Goal: Task Accomplishment & Management: Use online tool/utility

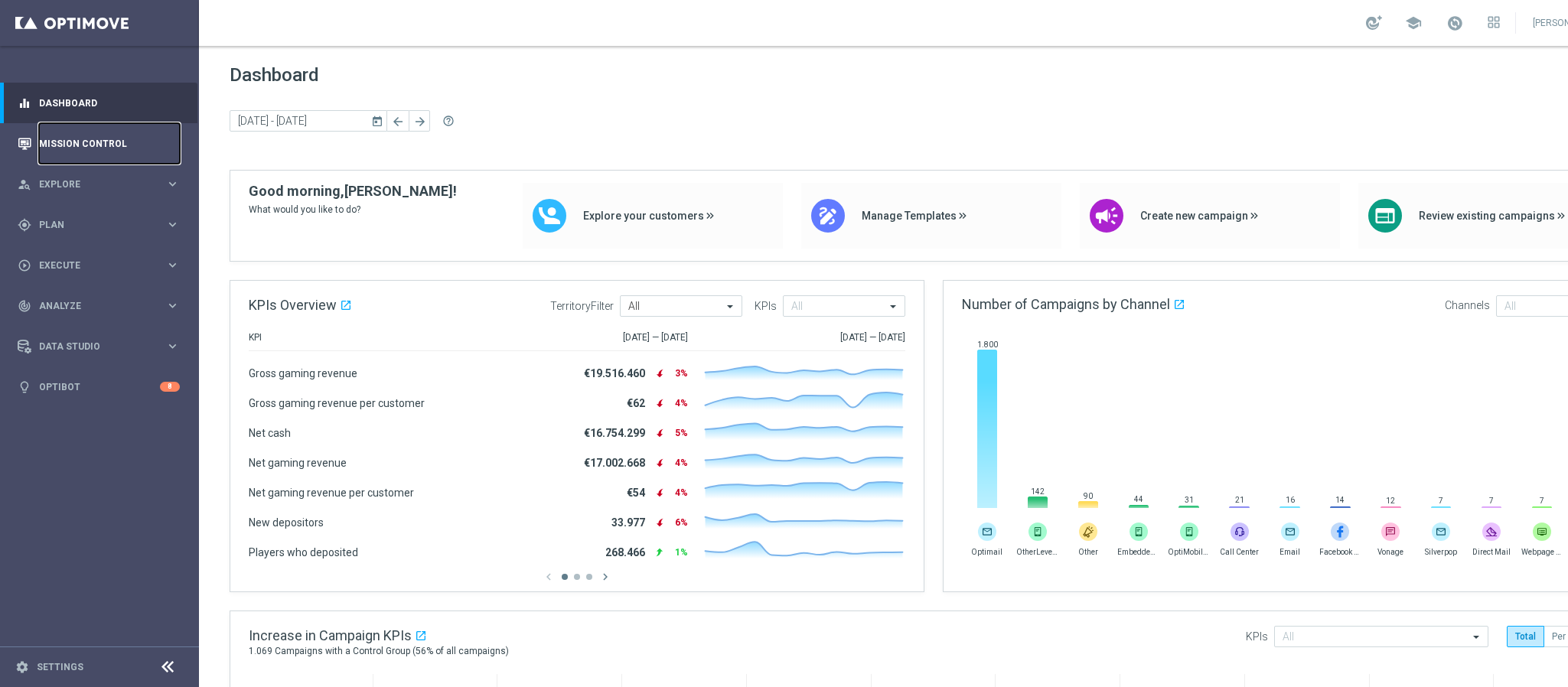
click at [94, 152] on link "Mission Control" at bounding box center [109, 143] width 141 height 40
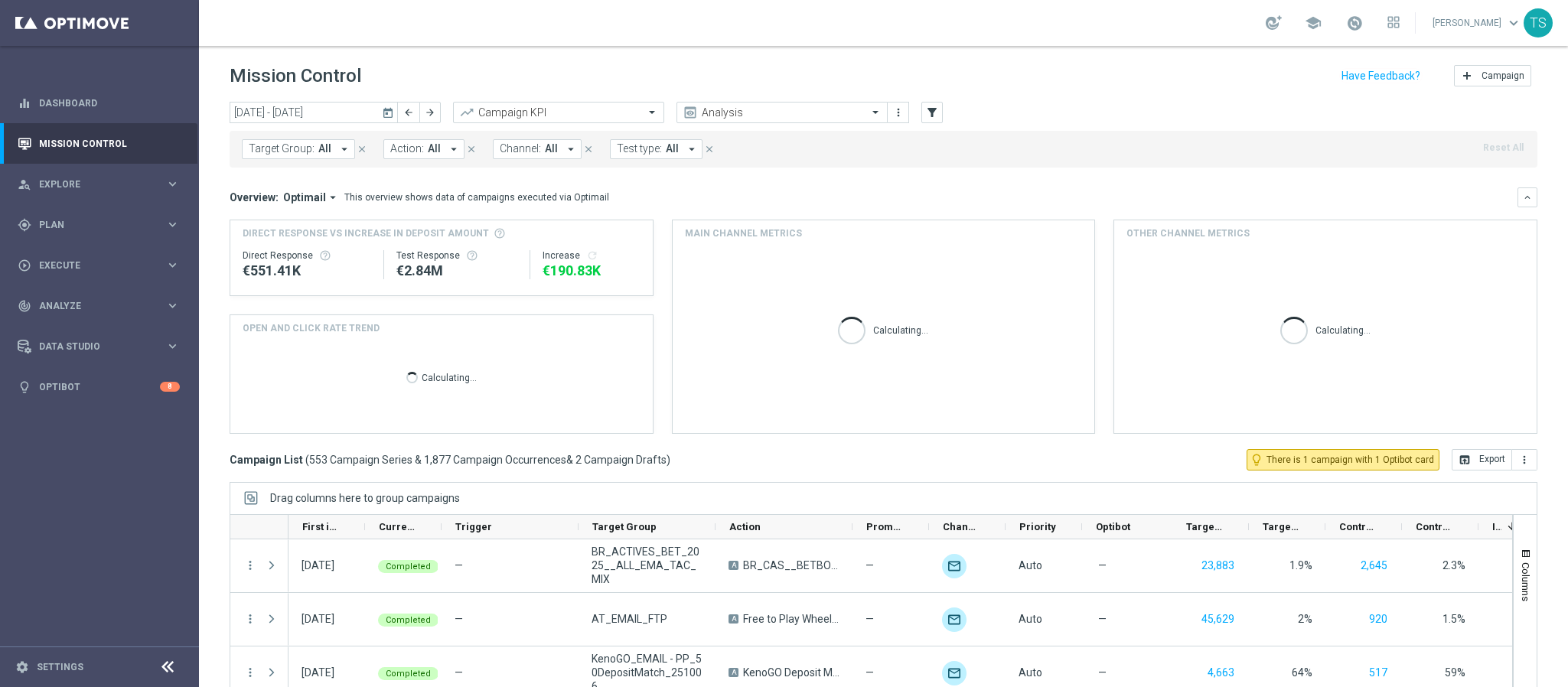
click at [388, 115] on icon "today" at bounding box center [388, 112] width 13 height 13
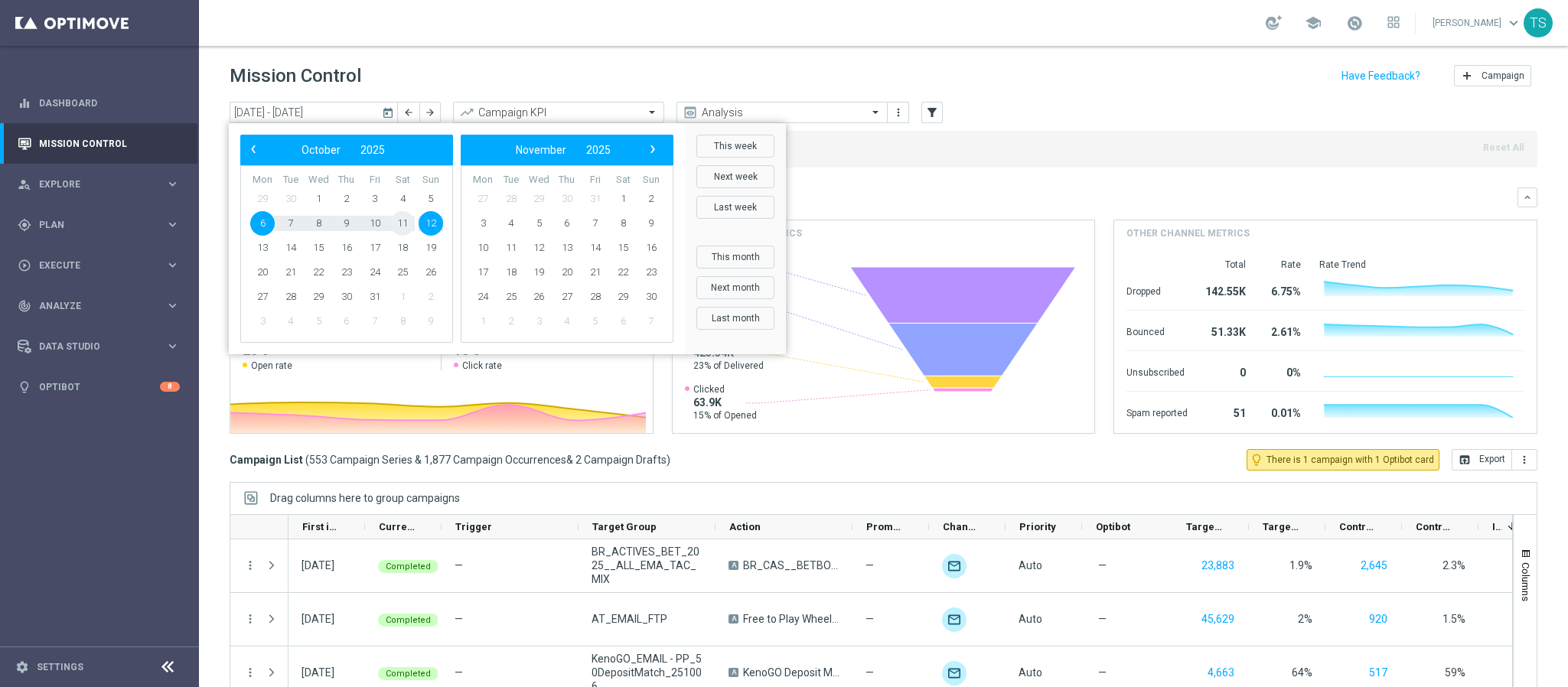
click at [398, 222] on span "11" at bounding box center [402, 223] width 24 height 24
type input "11 Oct 2025 - 11 Oct 2025"
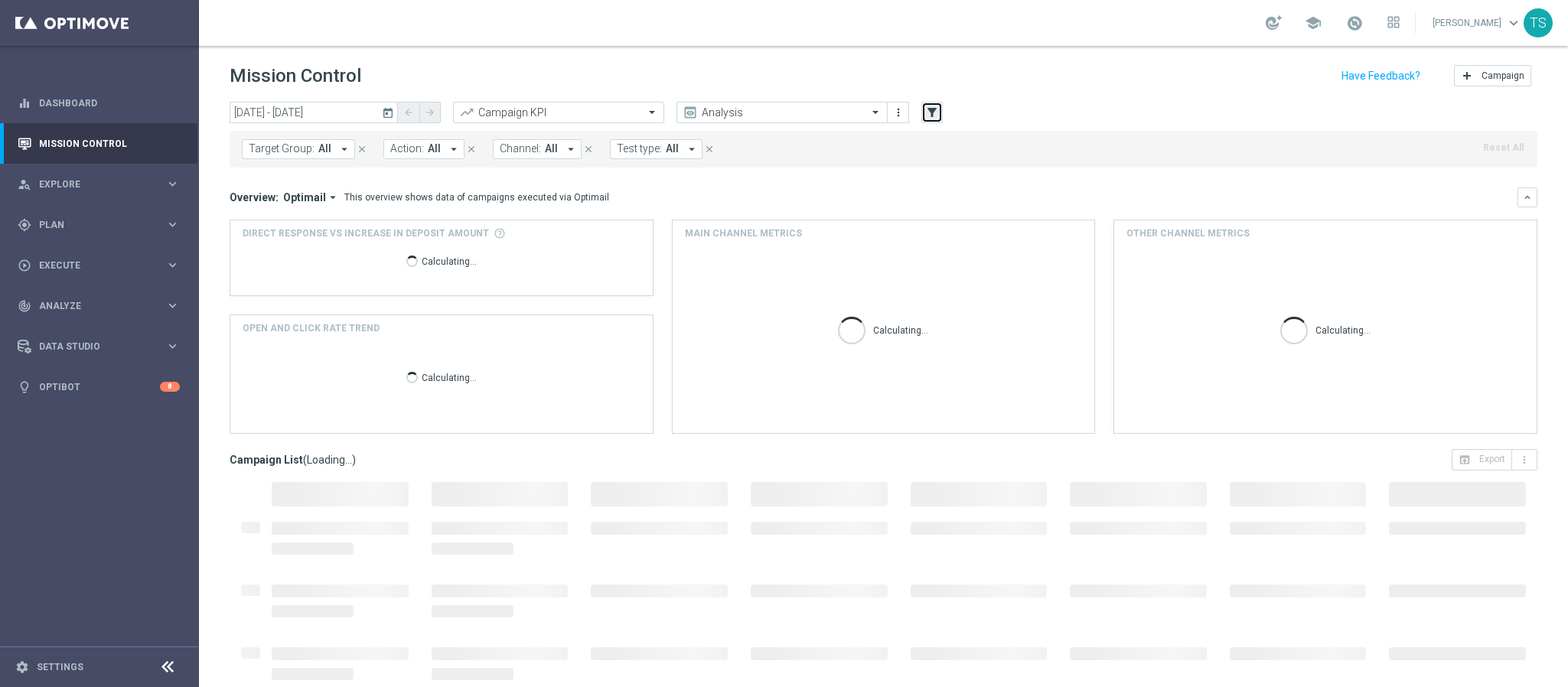
click at [925, 117] on icon "filter_alt" at bounding box center [931, 112] width 13 height 13
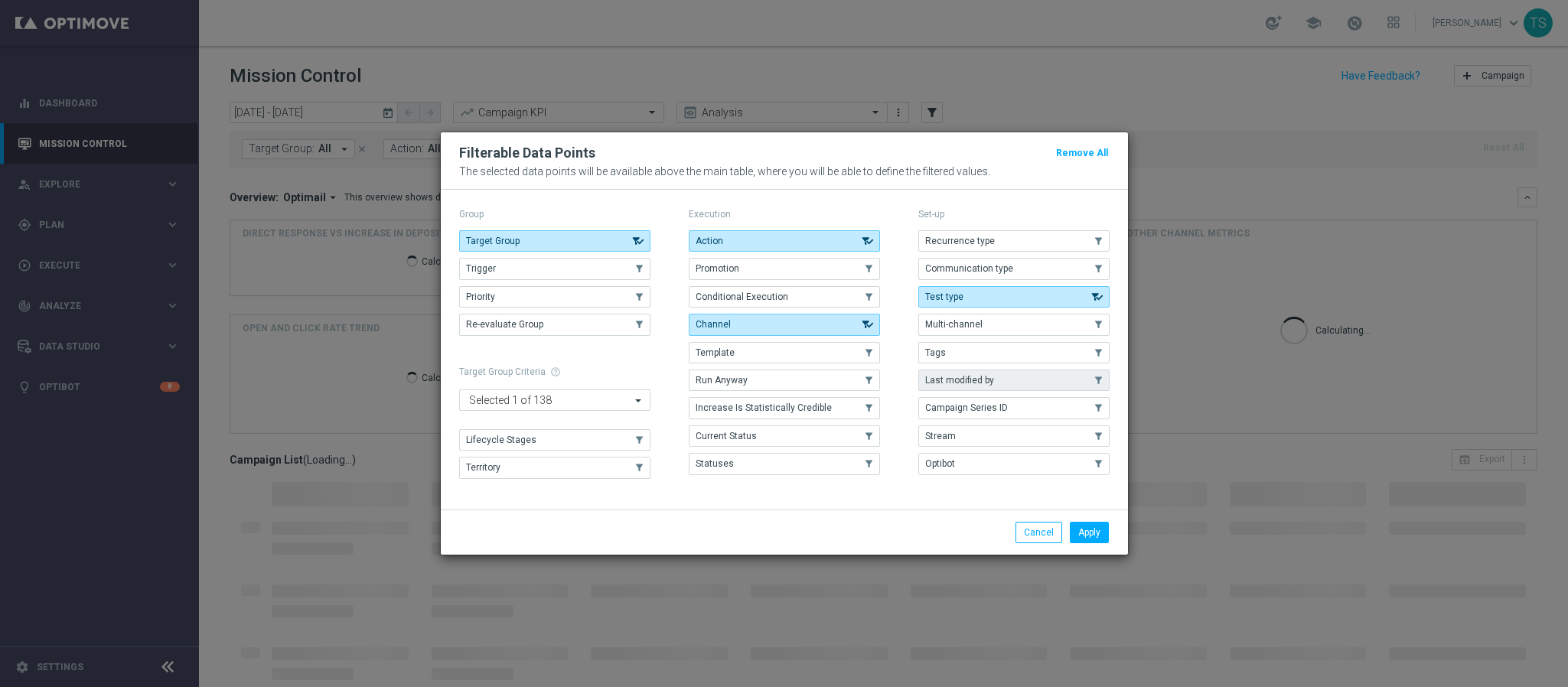
click at [971, 382] on span "Last modified by" at bounding box center [959, 380] width 69 height 11
click at [1088, 535] on button "Apply" at bounding box center [1089, 533] width 39 height 22
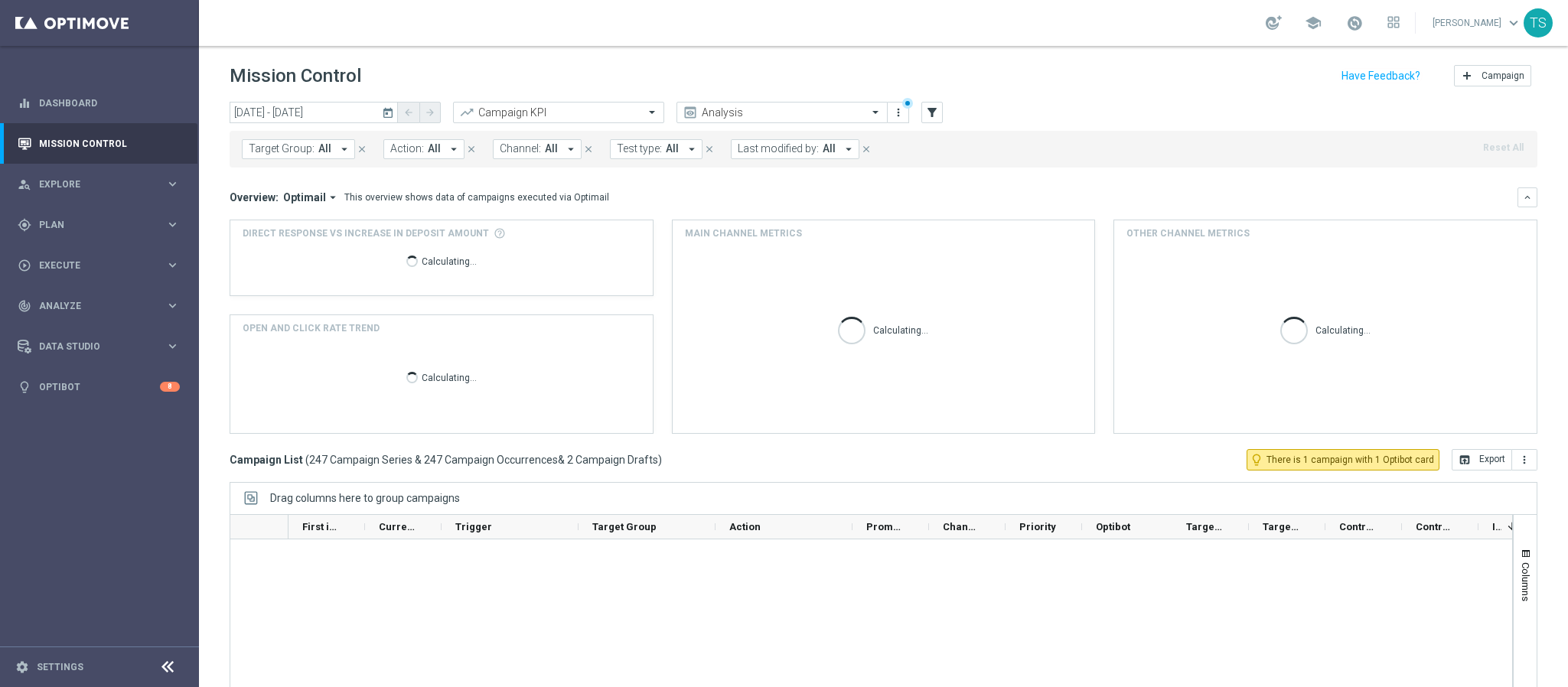
click at [781, 154] on span "Last modified by:" at bounding box center [778, 149] width 81 height 13
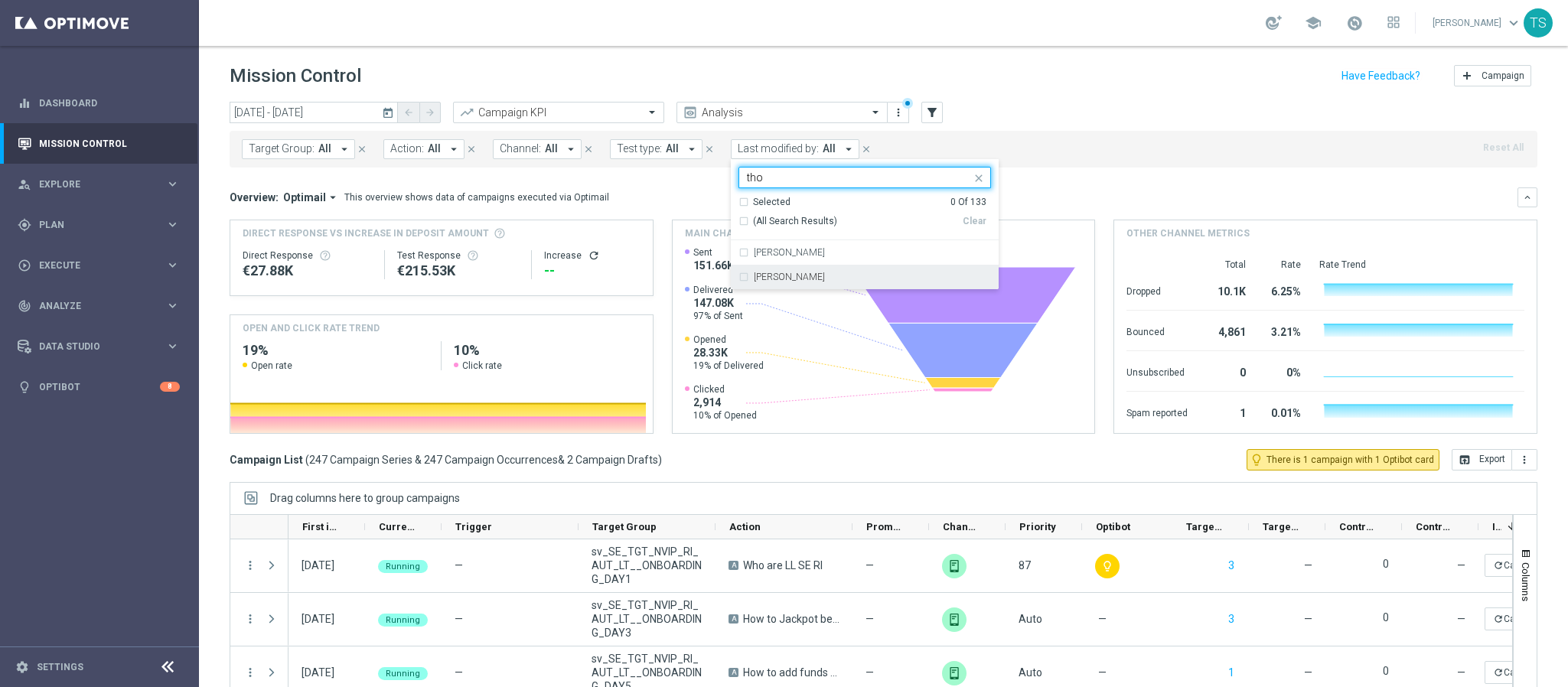
click at [778, 274] on label "[PERSON_NAME]" at bounding box center [789, 277] width 71 height 9
type input "tho"
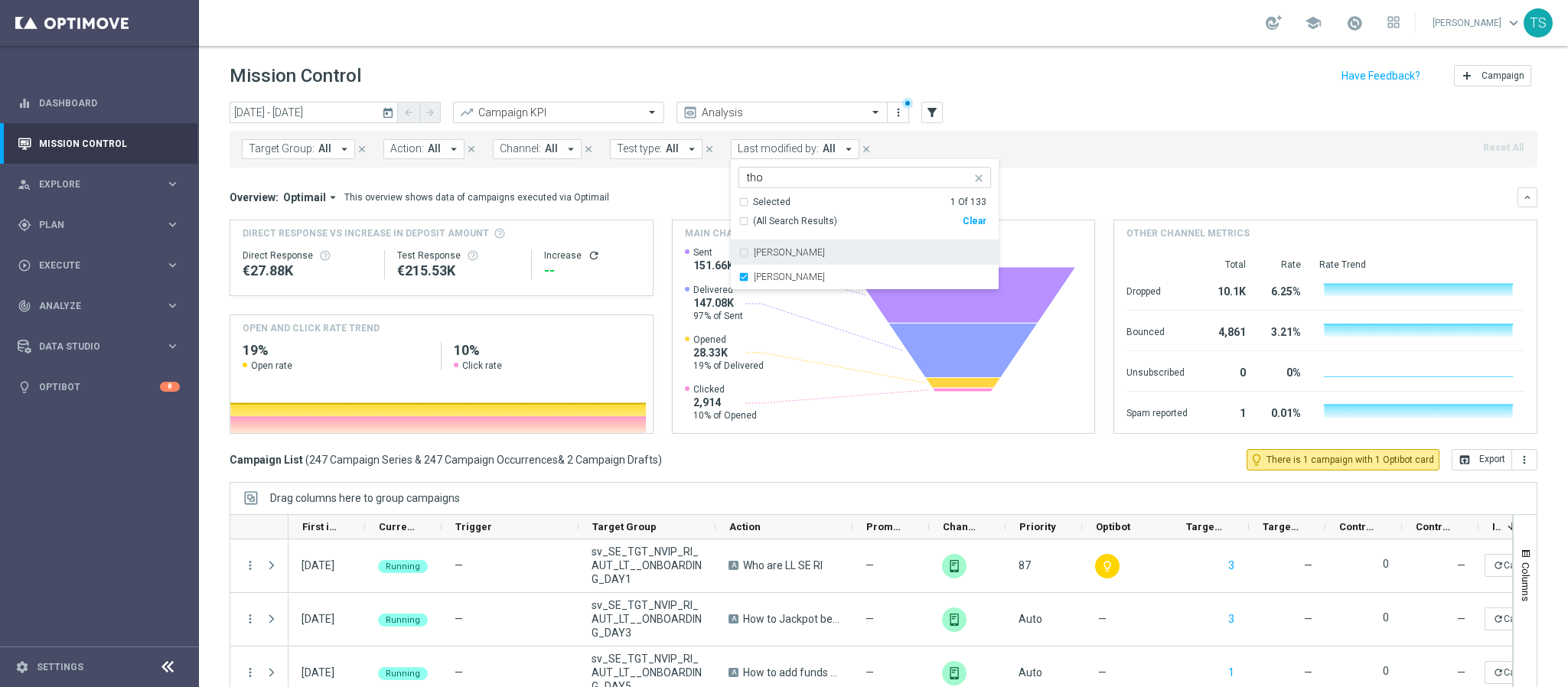
click at [1181, 168] on div "Target Group: All arrow_drop_down close Action: All arrow_drop_down close Chann…" at bounding box center [883, 149] width 1308 height 37
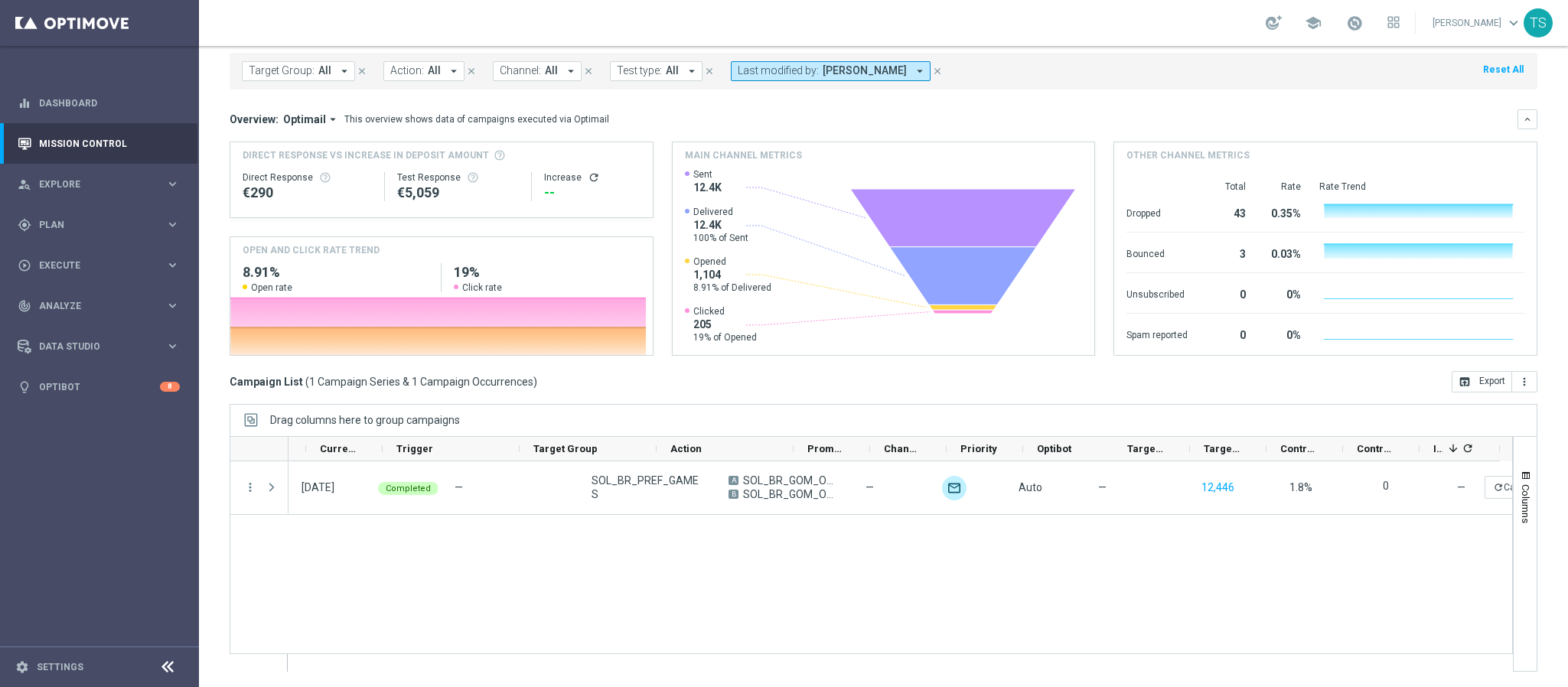
scroll to position [0, 63]
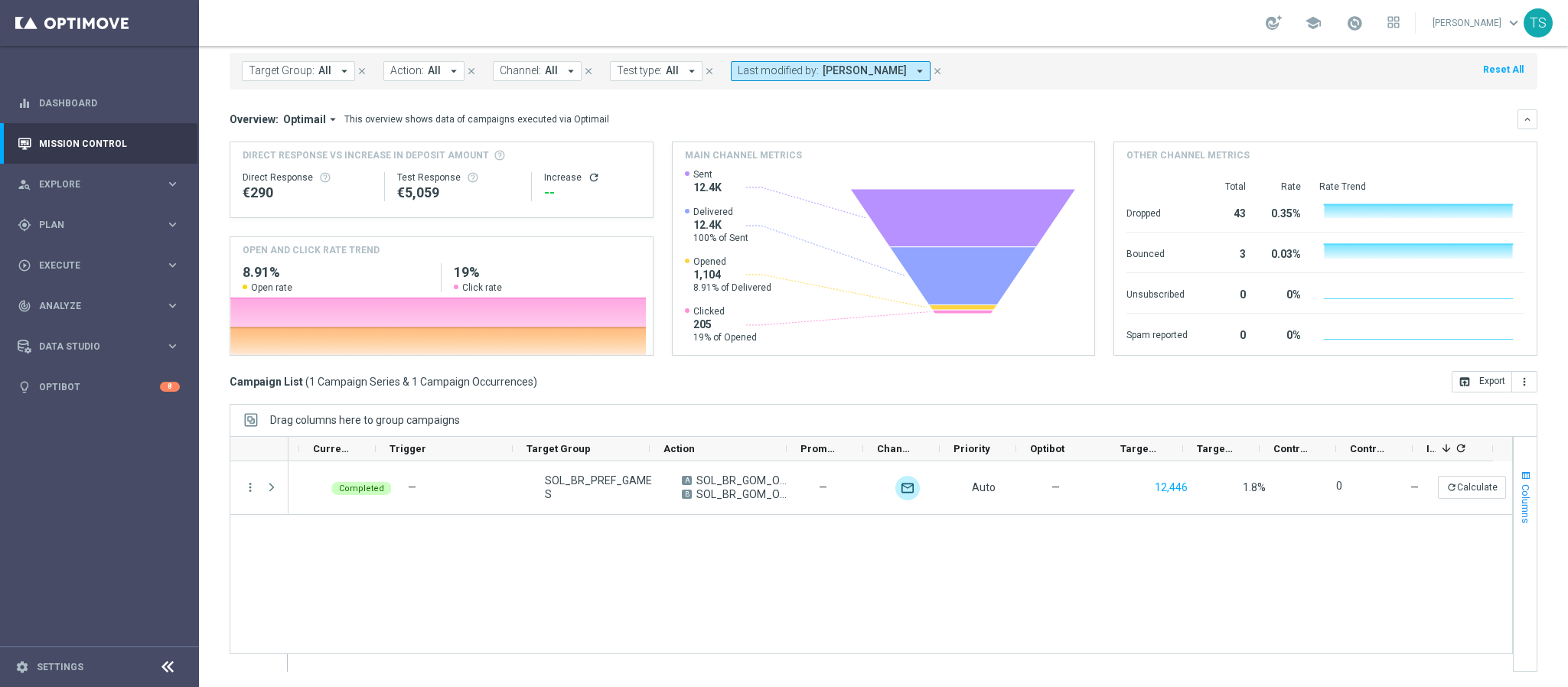
click at [1513, 509] on button "Columns" at bounding box center [1525, 497] width 23 height 83
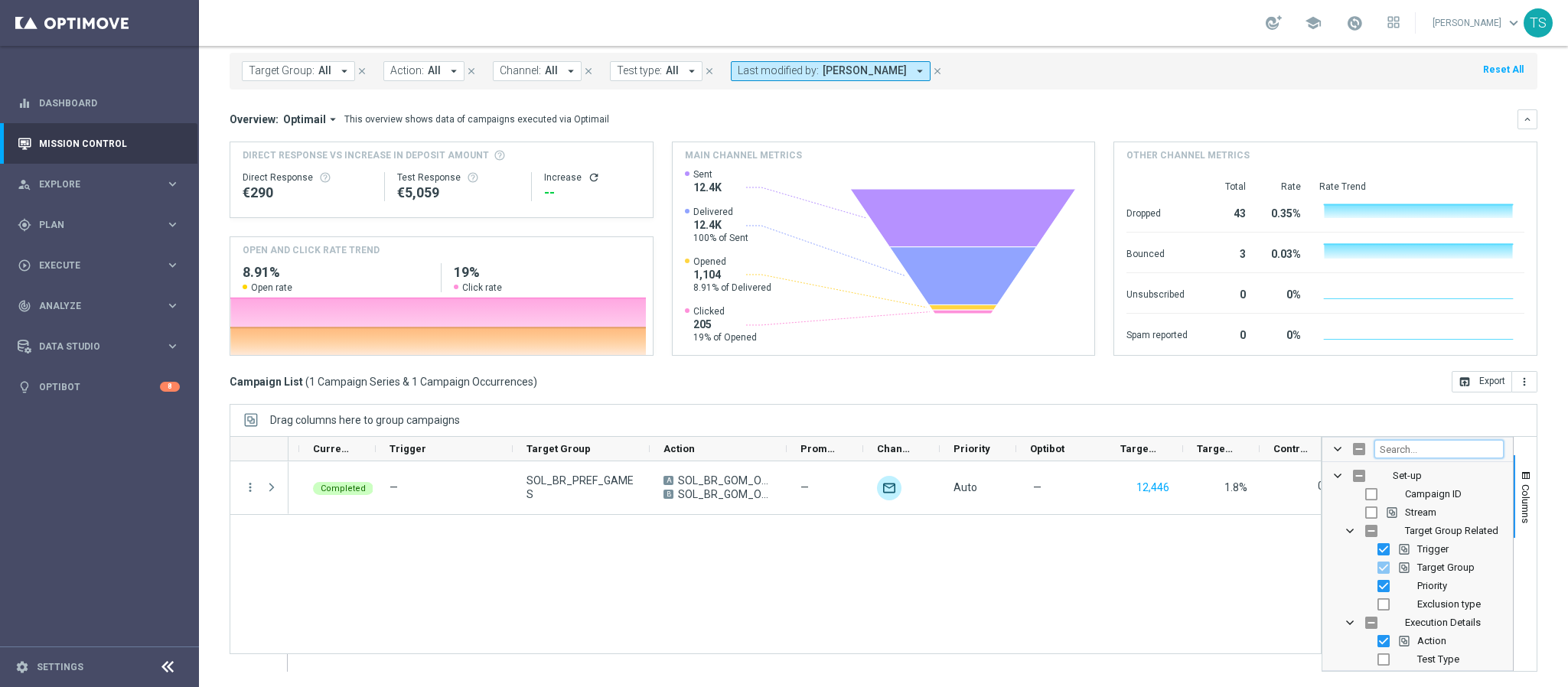
click at [1380, 450] on input "Filter Columns Input" at bounding box center [1439, 449] width 129 height 18
type input "opt"
click at [1435, 413] on div "Drag columns here to group campaigns" at bounding box center [883, 421] width 1308 height 32
click at [1377, 530] on input "Press SPACE to toggle visibility (hidden)" at bounding box center [1383, 531] width 13 height 13
checkbox input "true"
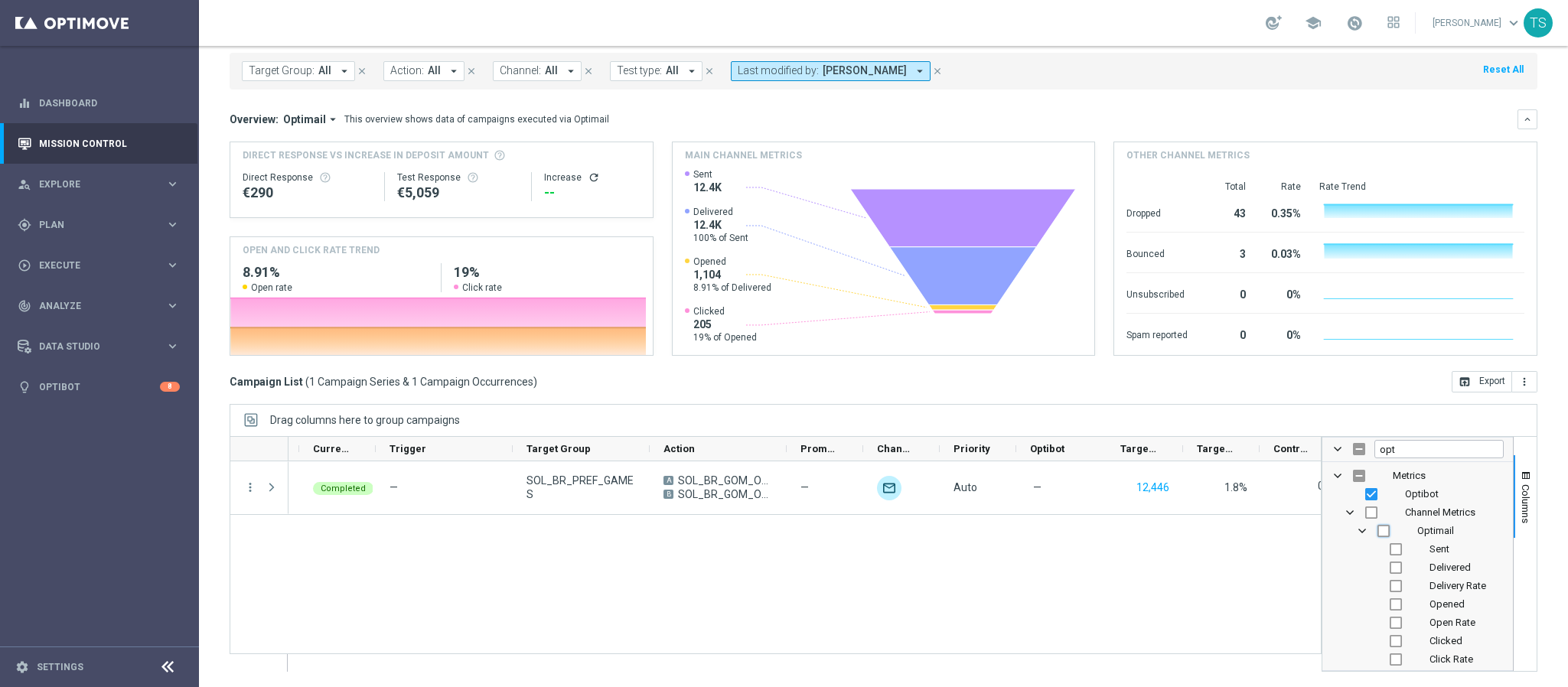
checkbox input "false"
checkbox input "true"
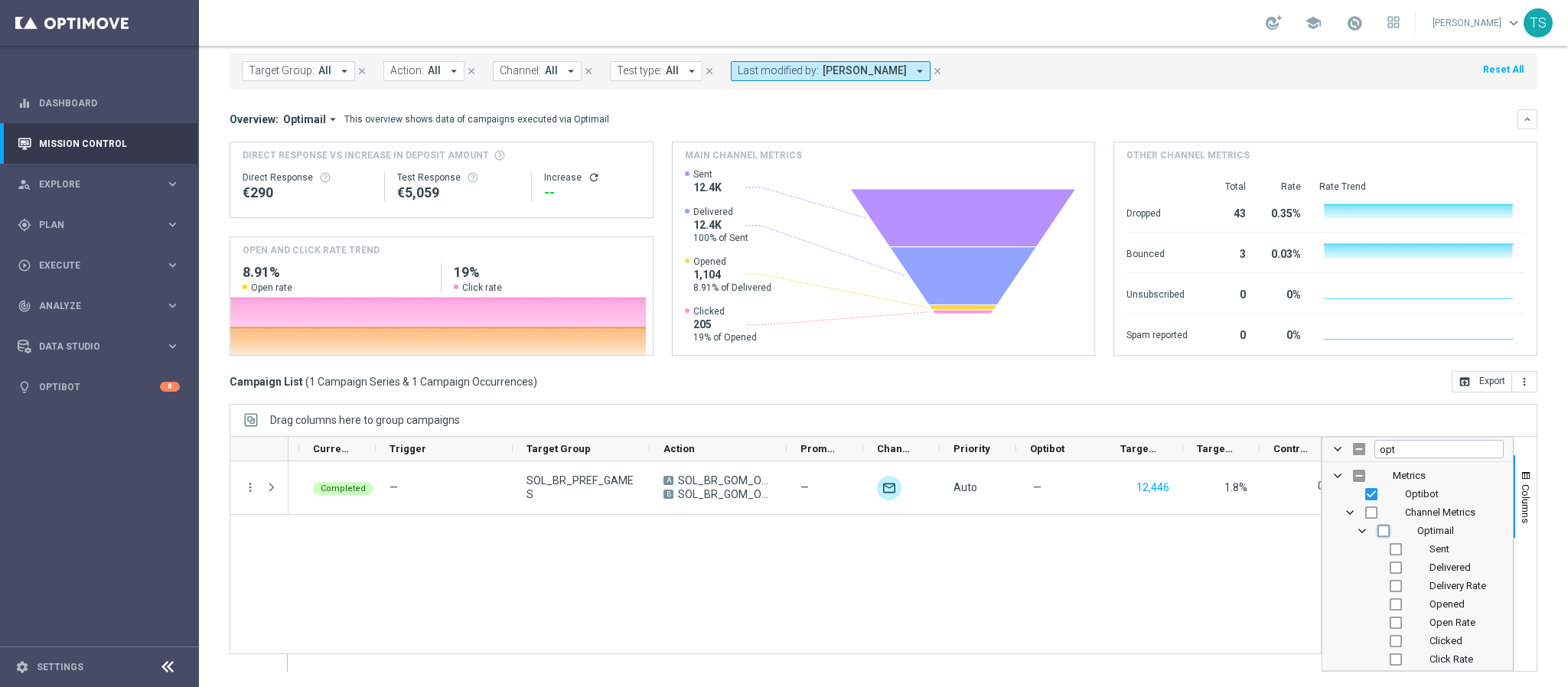
checkbox input "true"
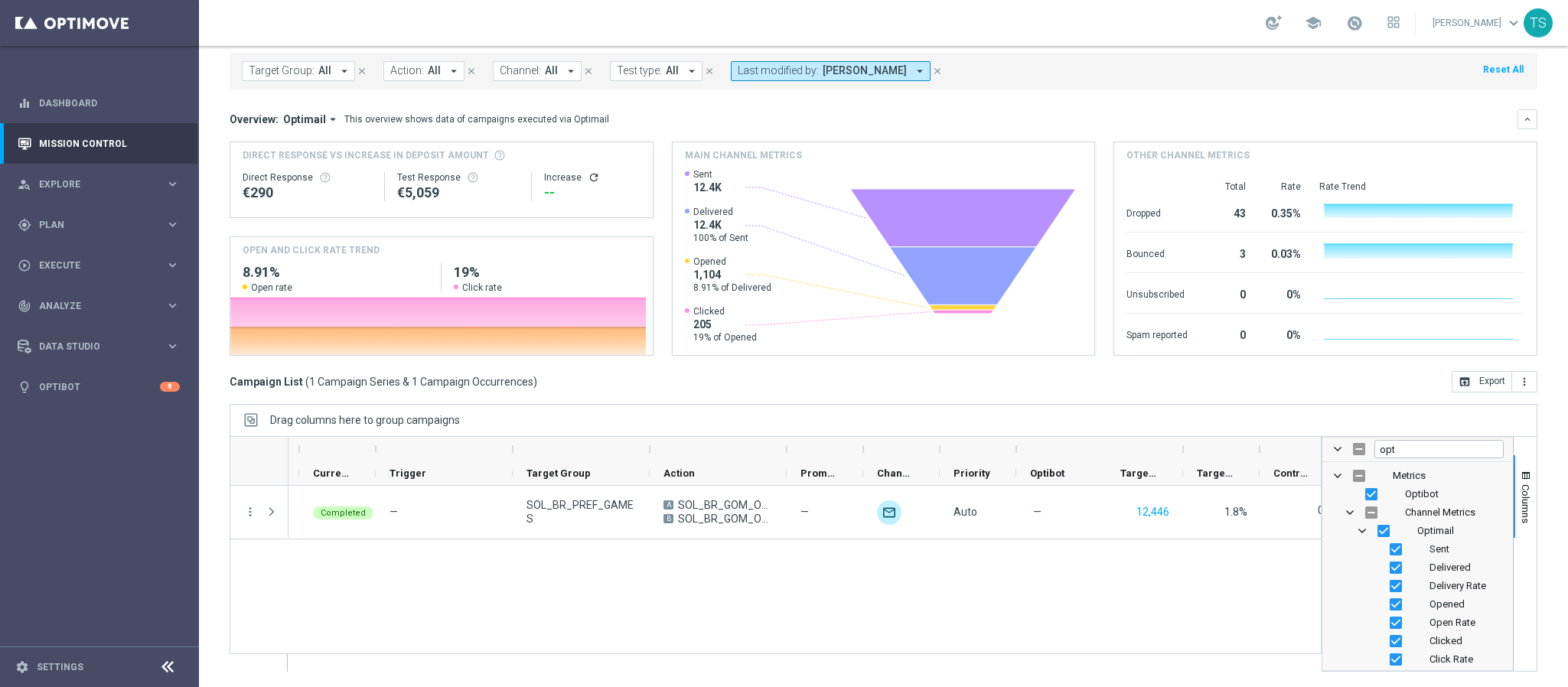
click at [1361, 428] on div "Drag columns here to group campaigns" at bounding box center [883, 421] width 1308 height 32
click at [1187, 434] on div "Drag columns here to group campaigns" at bounding box center [883, 421] width 1308 height 32
click at [1139, 579] on div "11 Oct 2025, Saturday Completed — SOL_BR_PREF_GAMES A SOL_BR_GOM_OCT_EMA B SOL_…" at bounding box center [804, 578] width 1032 height 186
click at [1331, 447] on span at bounding box center [1338, 449] width 13 height 13
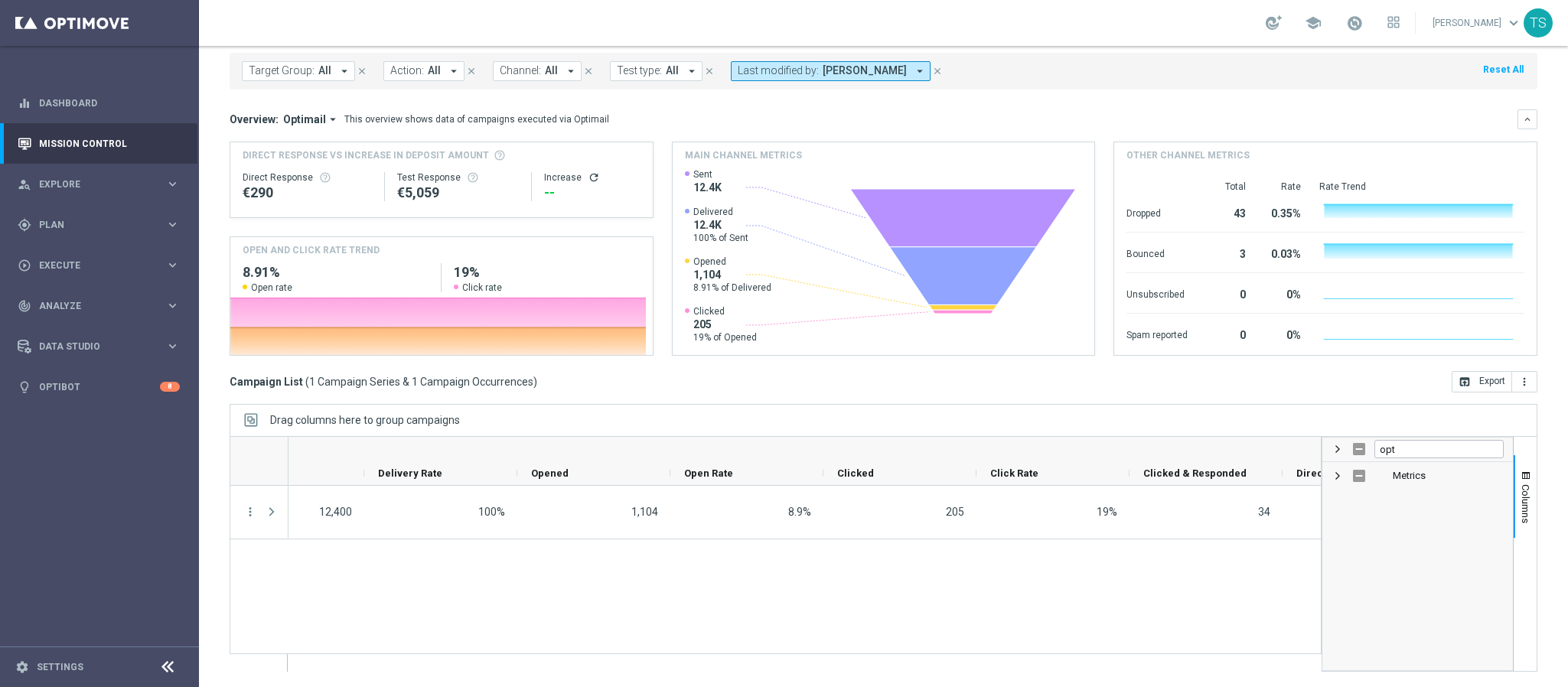
scroll to position [0, 0]
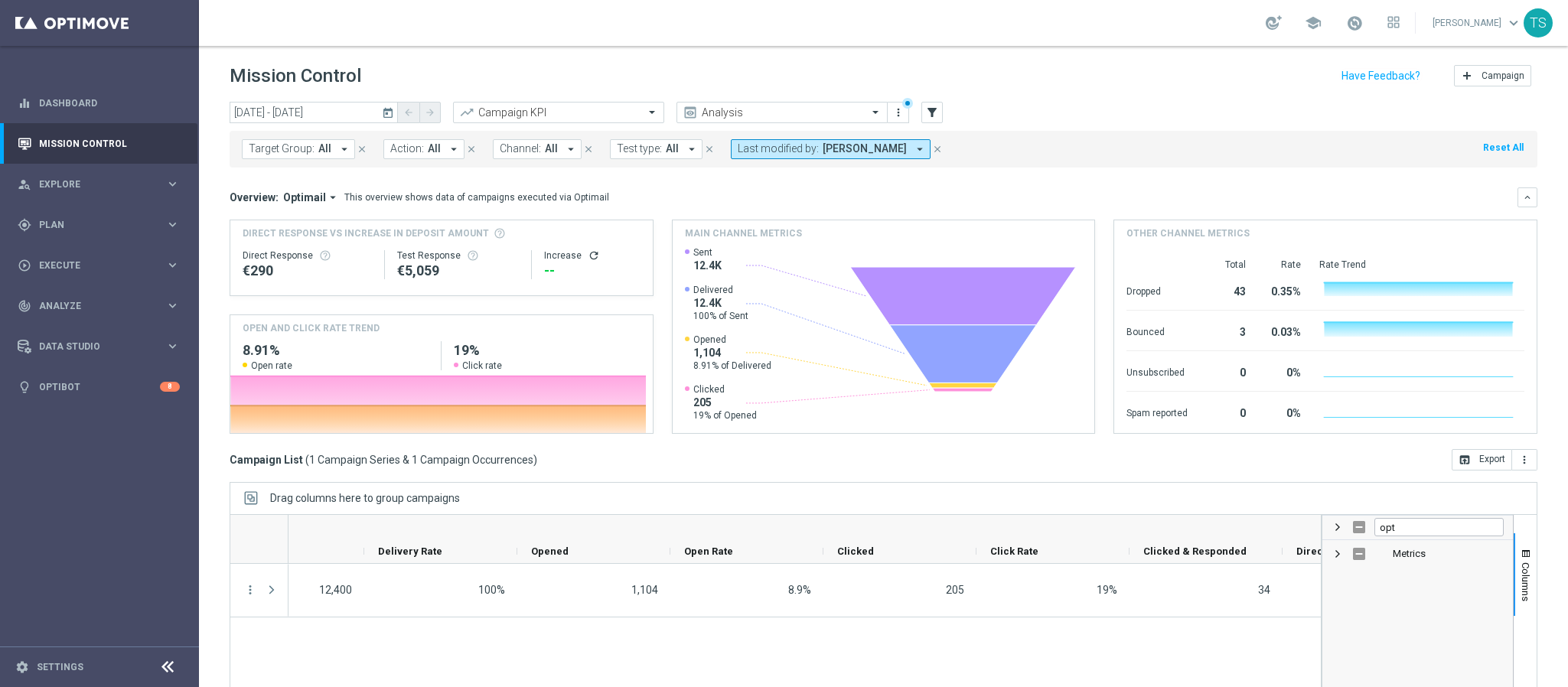
click at [382, 113] on icon "today" at bounding box center [388, 112] width 13 height 13
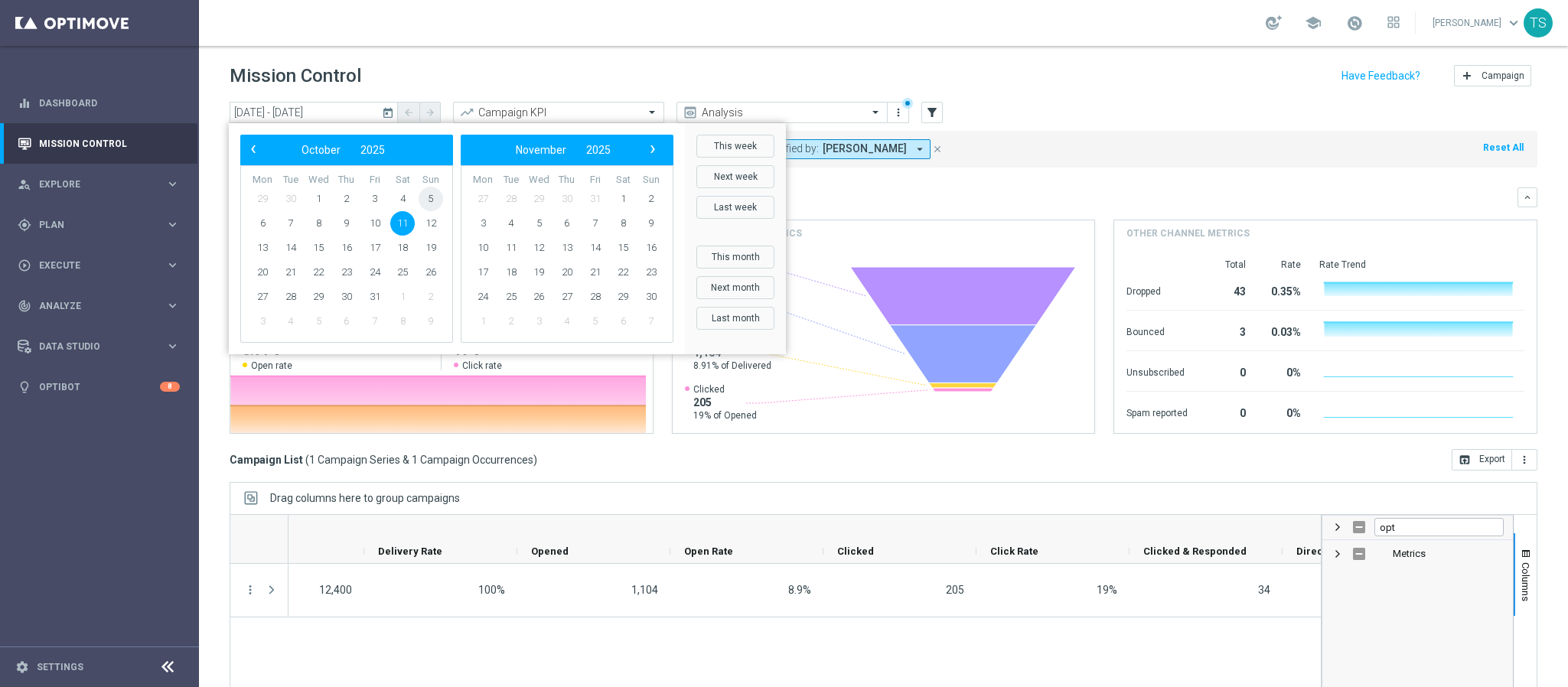
click at [431, 200] on span "5" at bounding box center [430, 198] width 24 height 24
click at [404, 223] on span "11" at bounding box center [402, 223] width 24 height 24
type input "[DATE] - [DATE]"
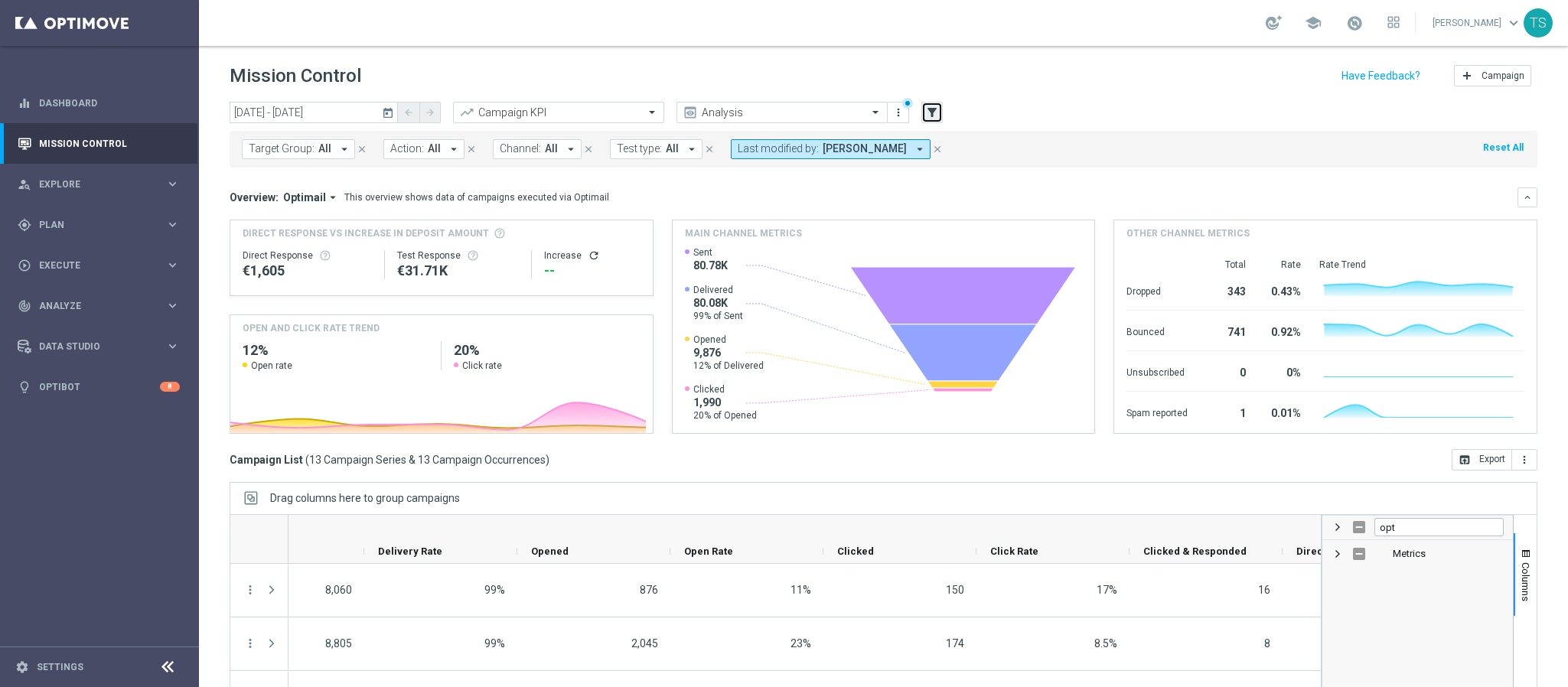
click at [935, 108] on icon "filter_alt" at bounding box center [931, 112] width 13 height 13
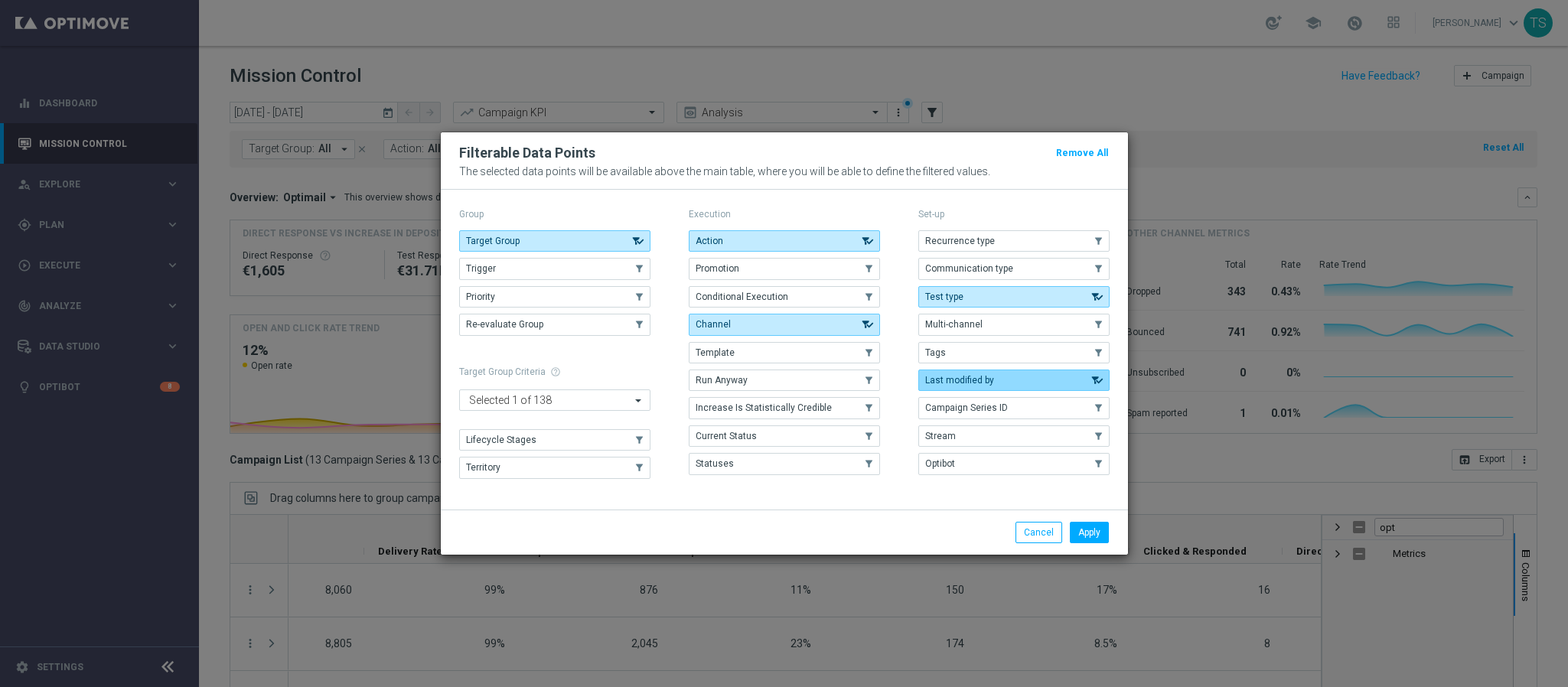
click at [983, 384] on span "Last modified by" at bounding box center [959, 380] width 69 height 11
click at [1094, 544] on button "Apply" at bounding box center [1089, 533] width 39 height 22
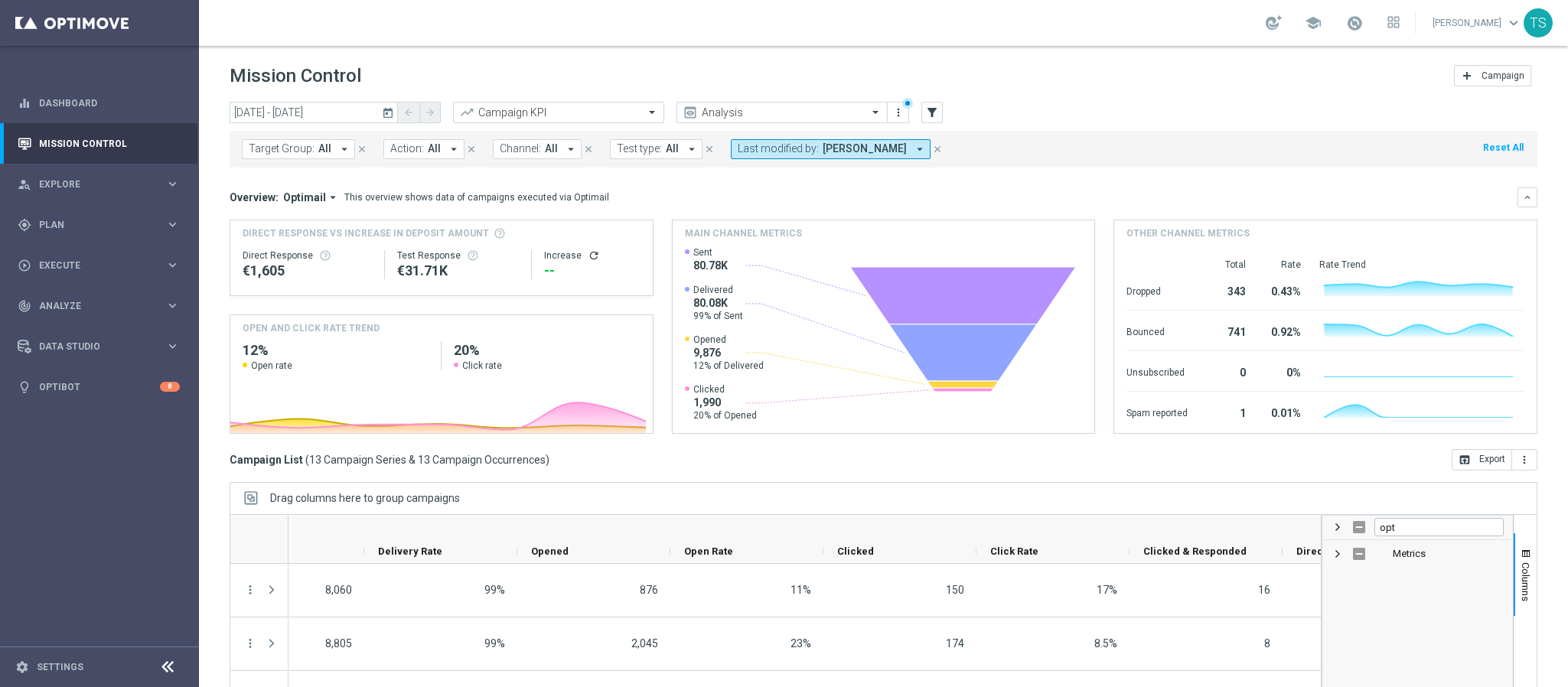
scroll to position [79, 0]
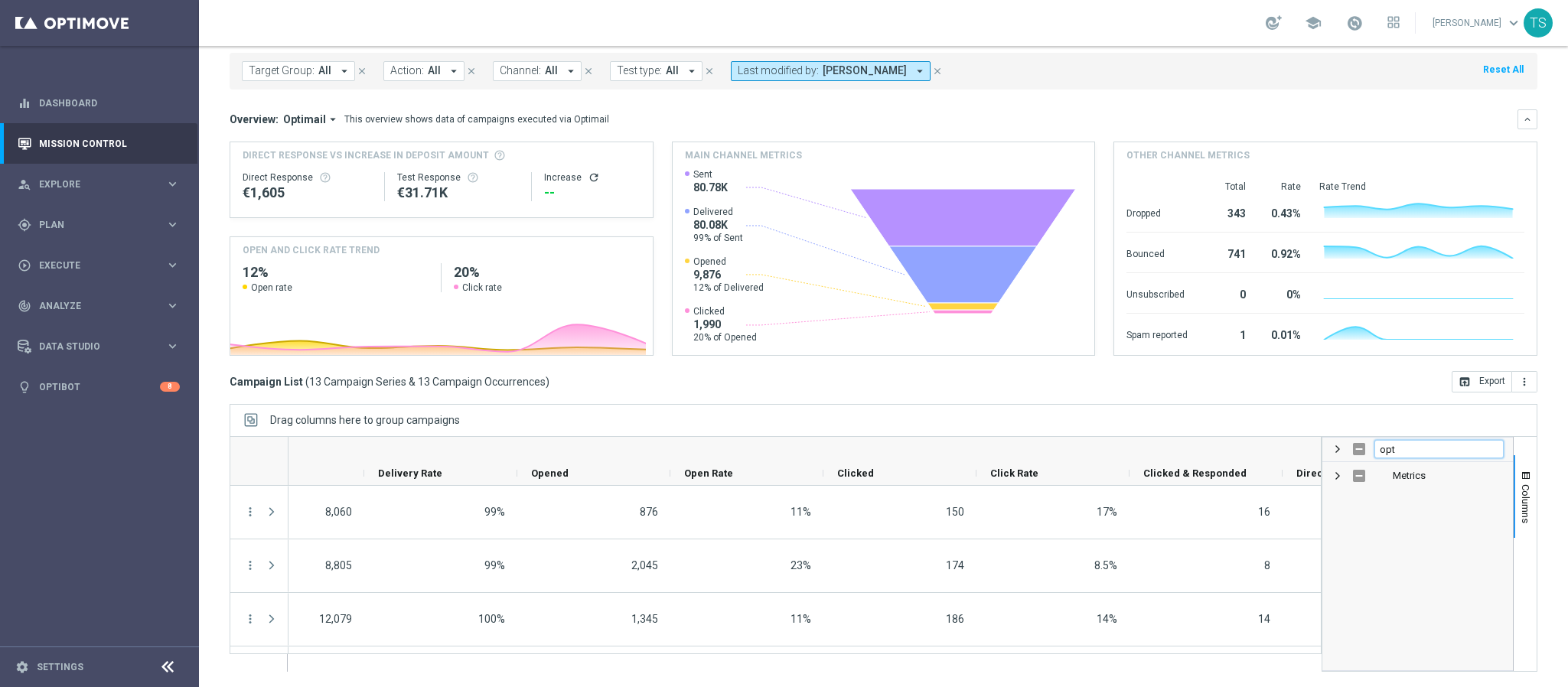
click at [1428, 450] on input "opt" at bounding box center [1439, 449] width 129 height 18
drag, startPoint x: 1320, startPoint y: 450, endPoint x: 1410, endPoint y: 412, distance: 97.7
click at [1410, 412] on div "Drag columns here to group campaigns" at bounding box center [883, 421] width 1308 height 32
click at [1331, 452] on span at bounding box center [1338, 449] width 13 height 13
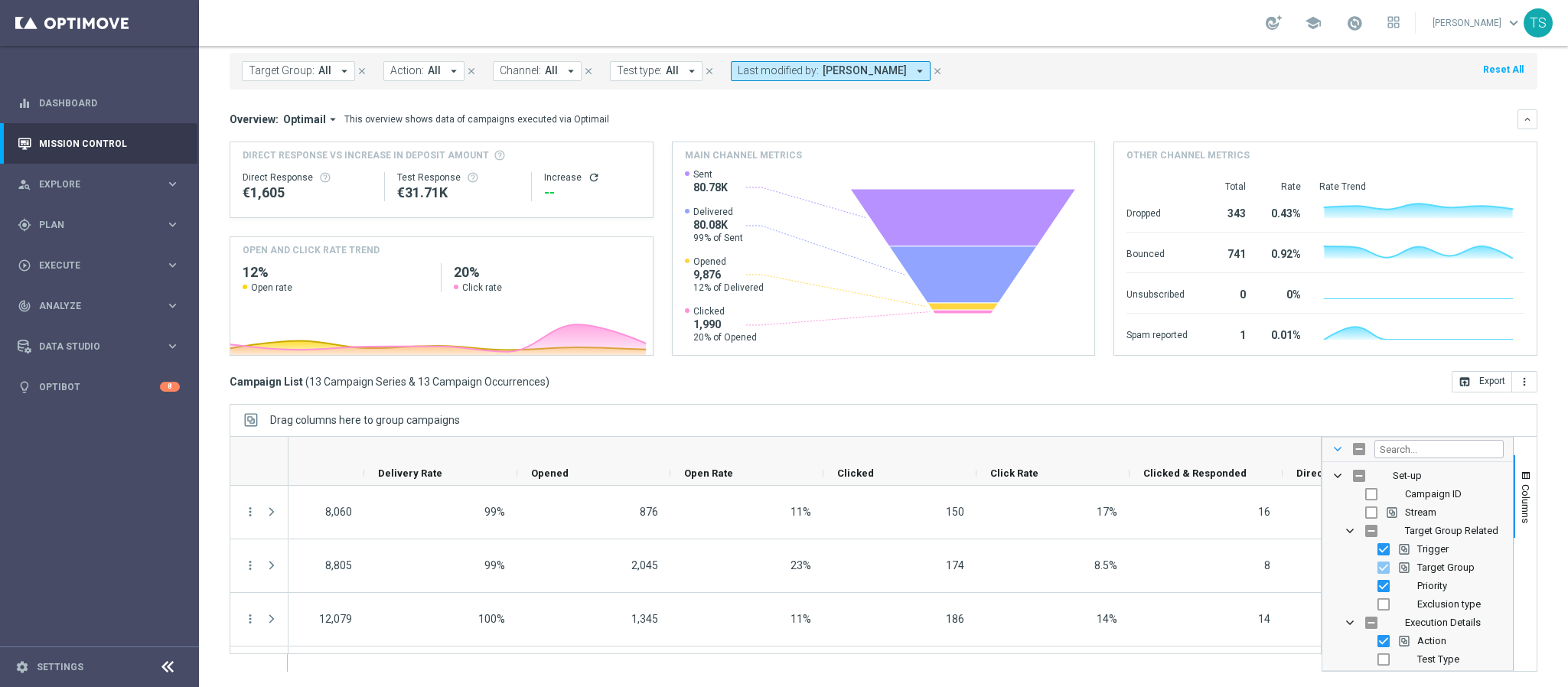
click at [1331, 452] on span at bounding box center [1338, 449] width 13 height 13
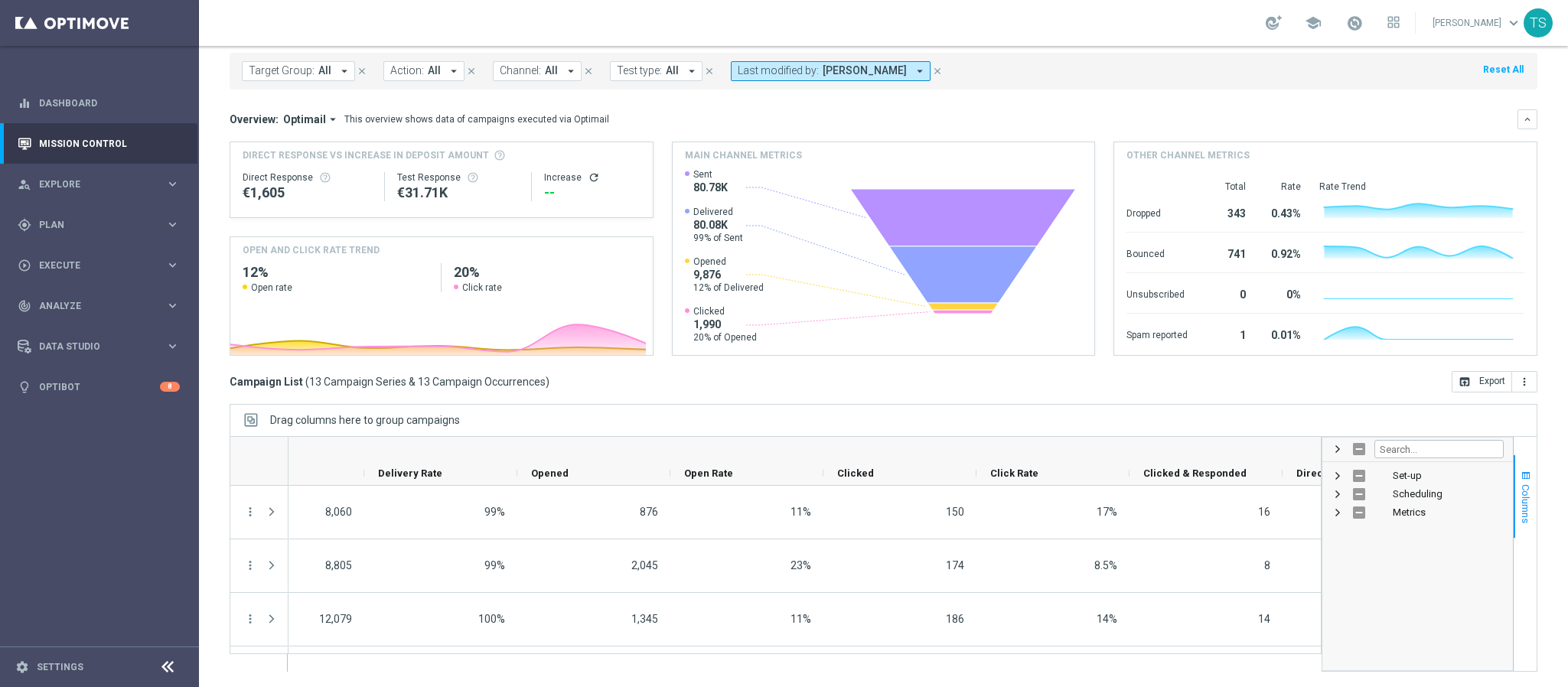
click at [1520, 481] on span "button" at bounding box center [1526, 476] width 13 height 13
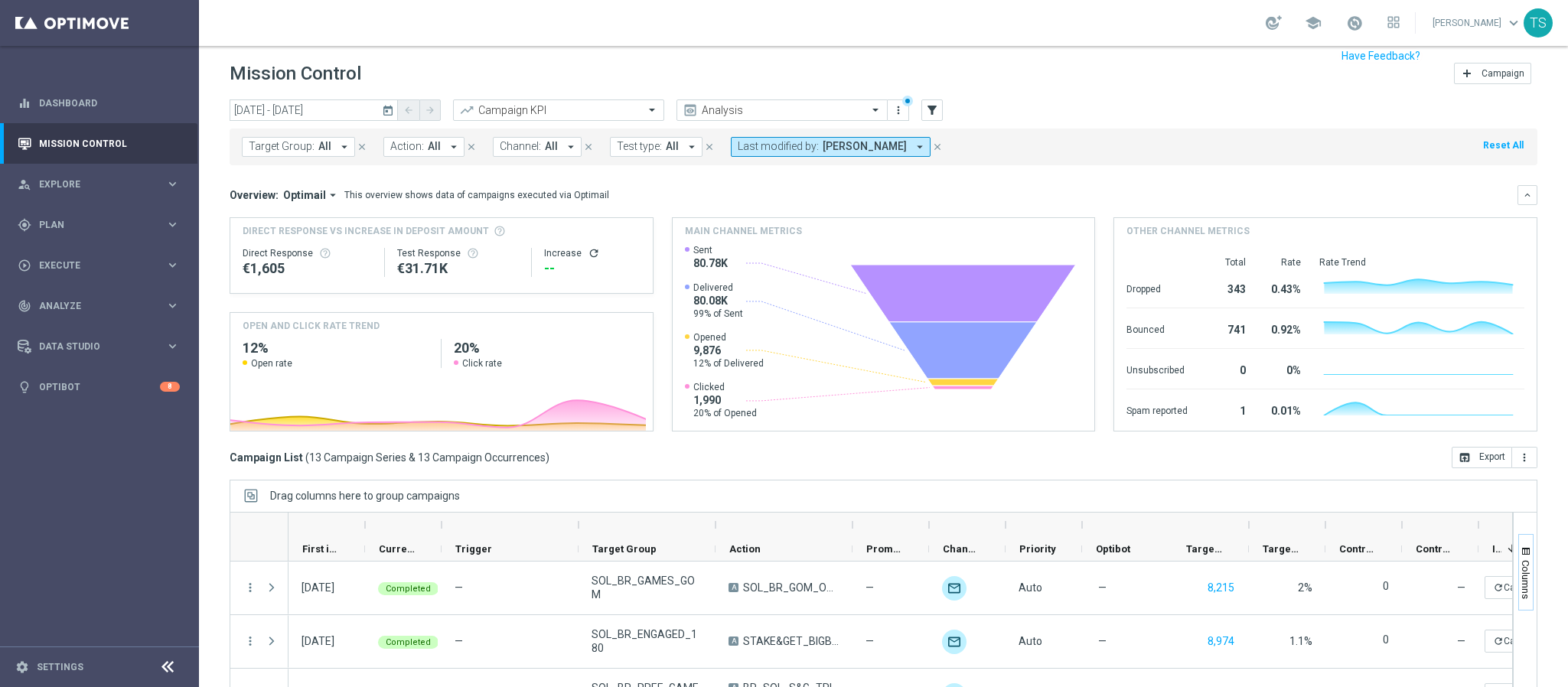
scroll to position [0, 0]
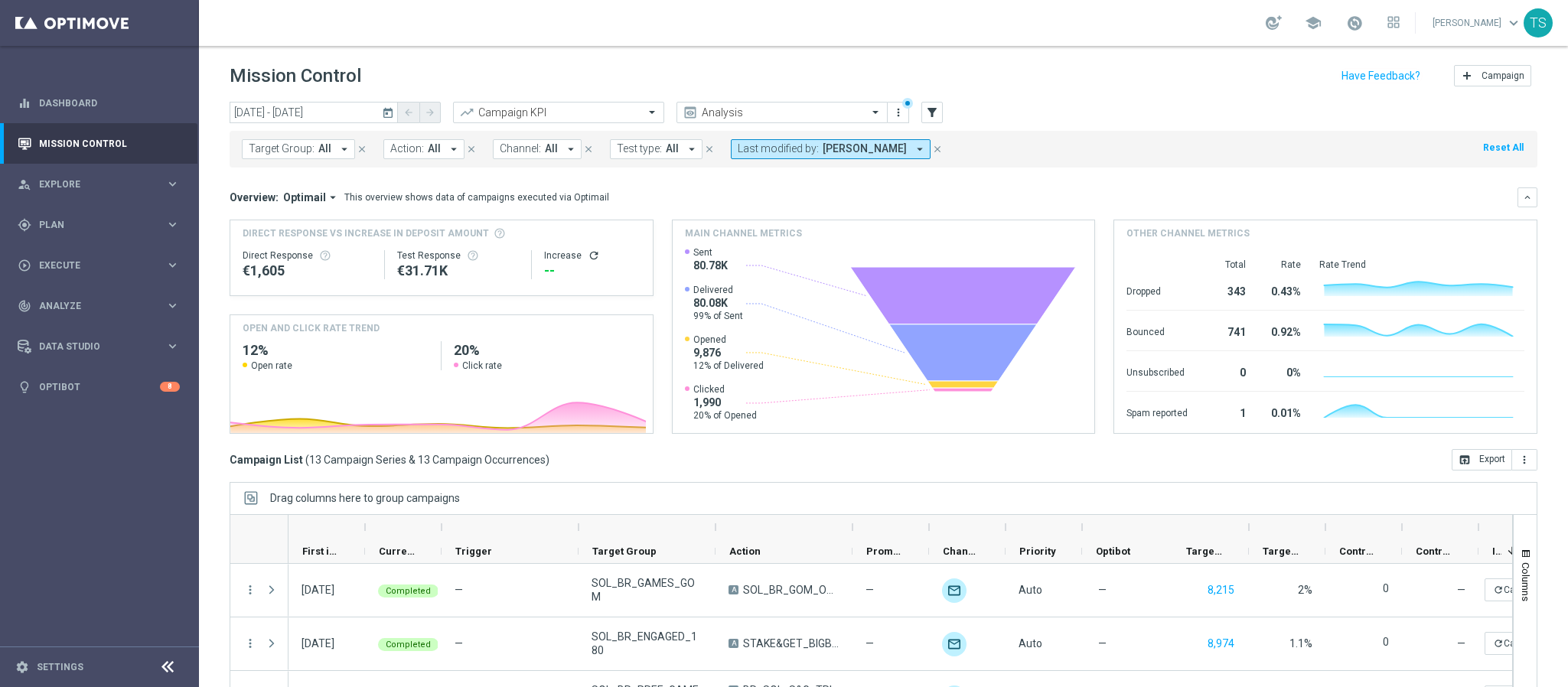
click at [391, 109] on icon "today" at bounding box center [388, 112] width 13 height 13
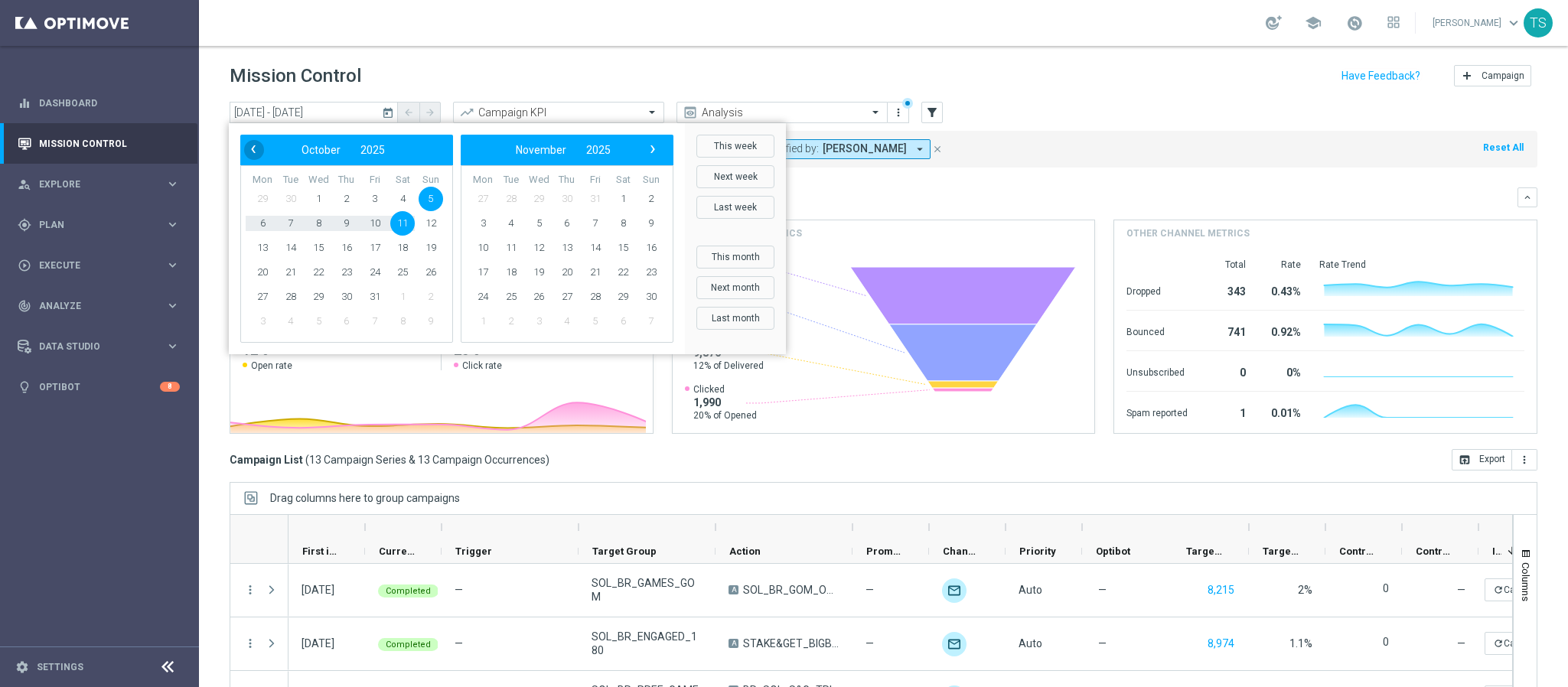
click at [251, 144] on span "‹" at bounding box center [253, 149] width 20 height 20
click at [434, 274] on span "28" at bounding box center [430, 272] width 24 height 24
click at [627, 191] on span "4" at bounding box center [622, 198] width 24 height 24
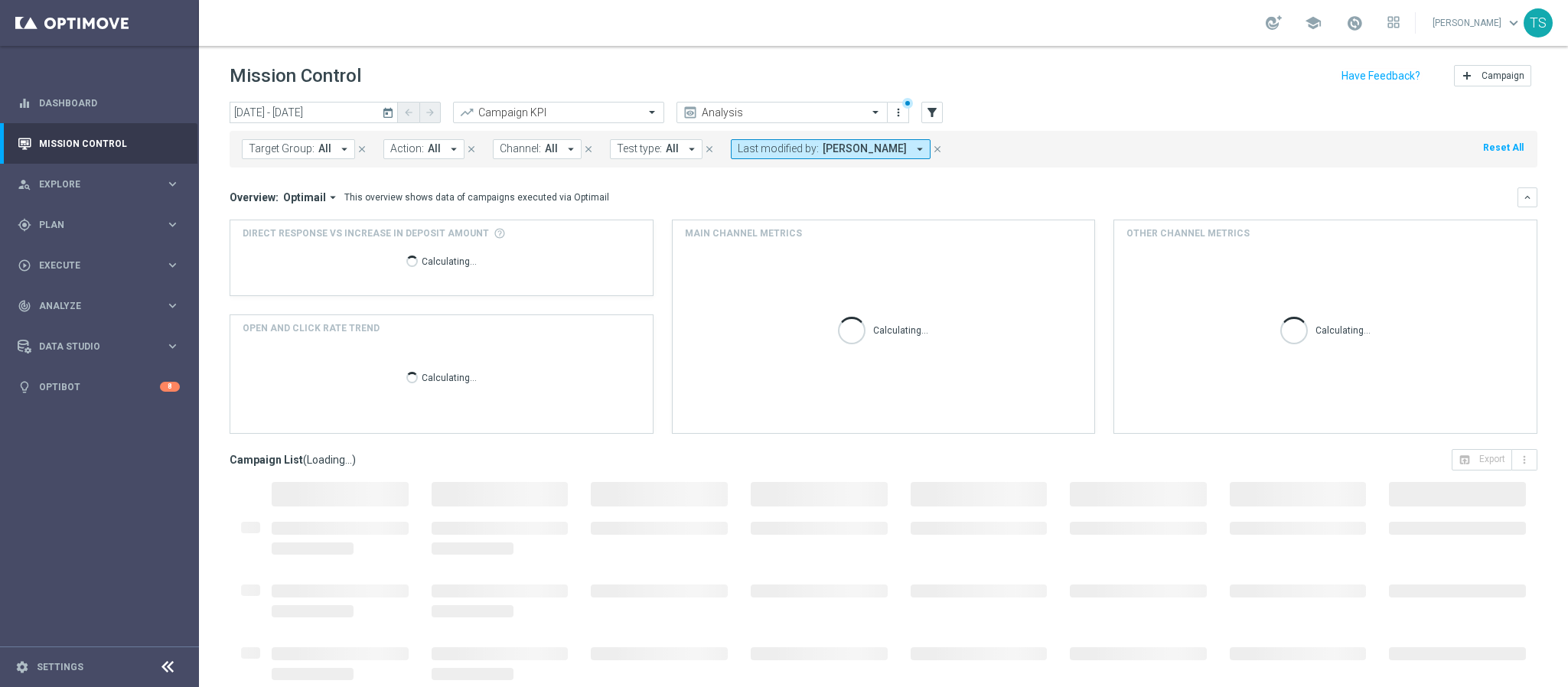
click at [1118, 175] on mini-dashboard "Overview: Optimail arrow_drop_down This overview shows data of campaigns execut…" at bounding box center [883, 309] width 1308 height 282
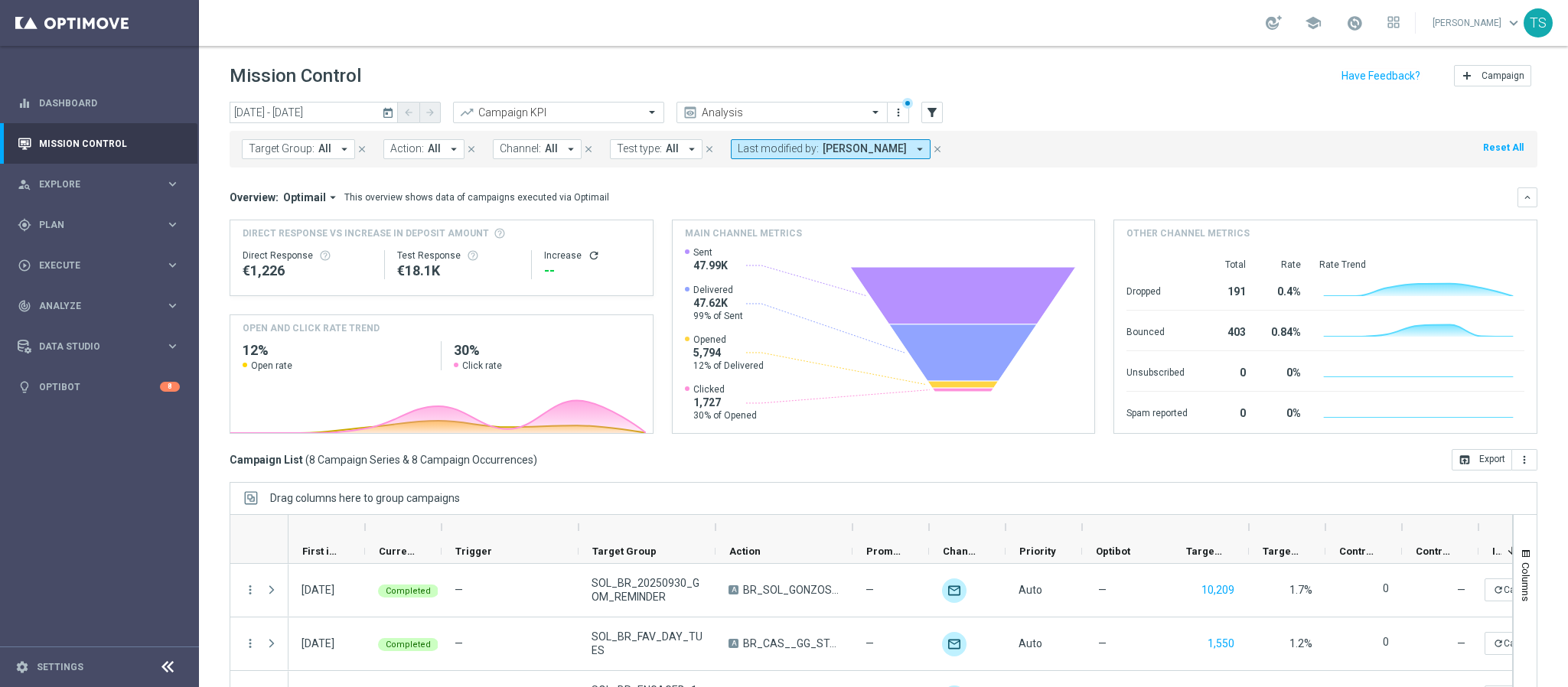
click at [393, 107] on icon "today" at bounding box center [388, 112] width 13 height 13
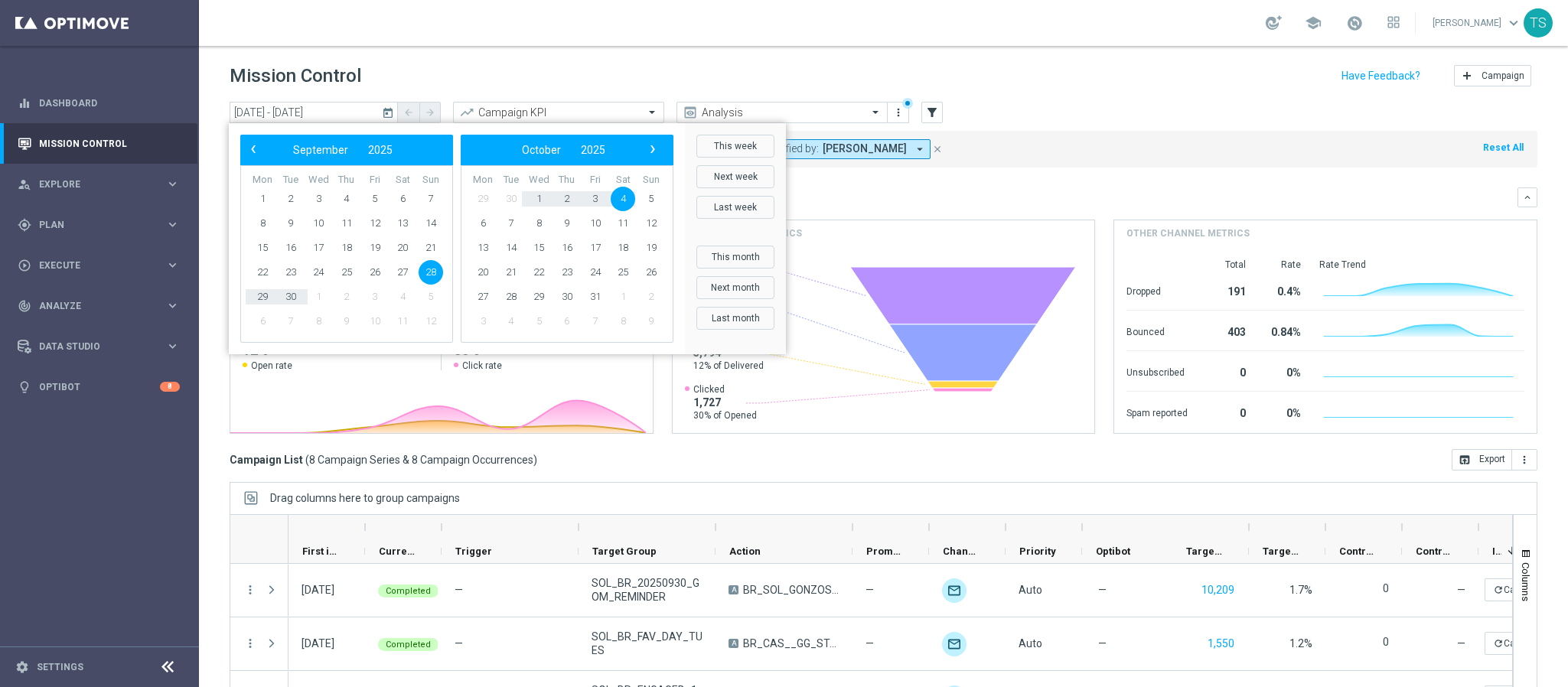
click at [1063, 135] on div "Target Group: All arrow_drop_down close Action: All arrow_drop_down close Chann…" at bounding box center [883, 149] width 1308 height 37
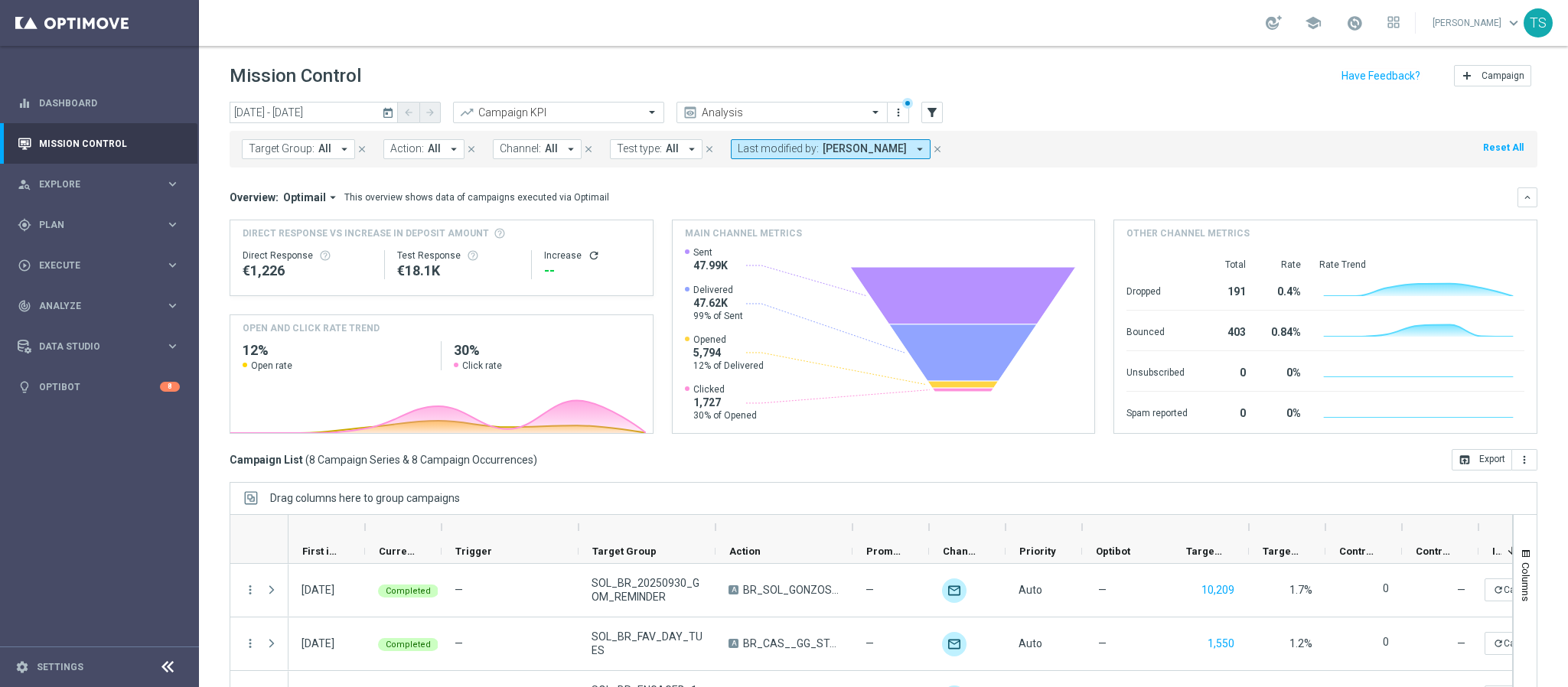
click at [389, 119] on button "today" at bounding box center [388, 114] width 18 height 23
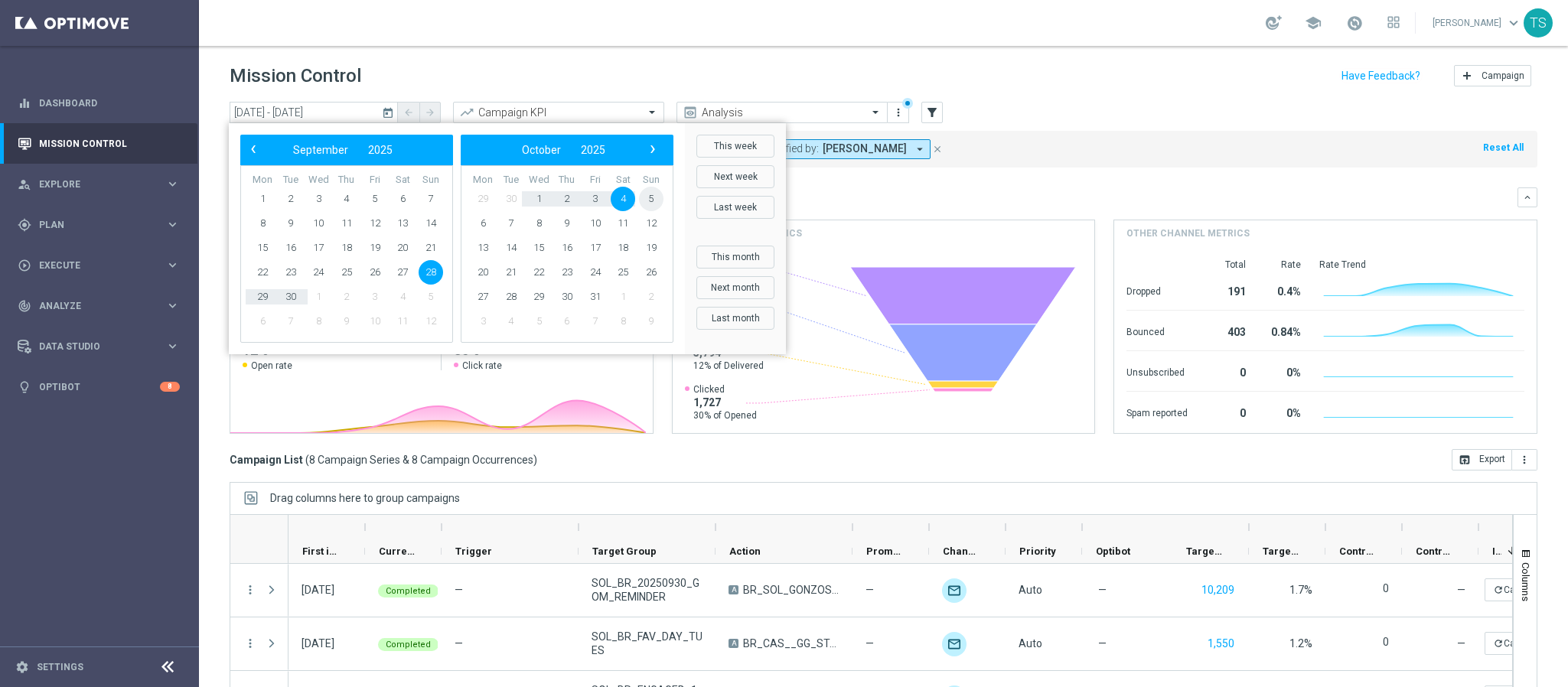
click at [650, 200] on span "5" at bounding box center [651, 198] width 24 height 24
click at [397, 227] on span "11" at bounding box center [402, 223] width 24 height 24
type input "[DATE] - [DATE]"
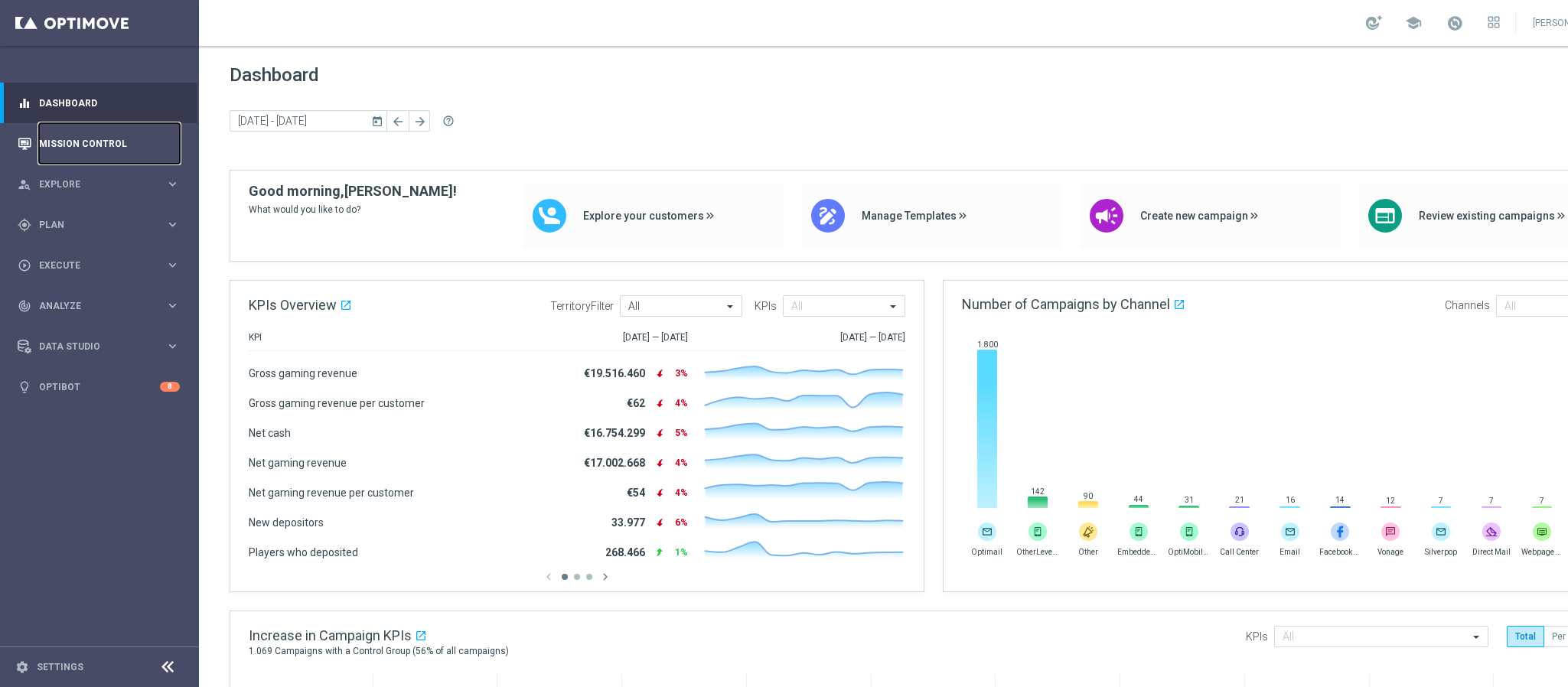
click at [131, 150] on link "Mission Control" at bounding box center [109, 143] width 141 height 40
